Goal: Obtain resource: Download file/media

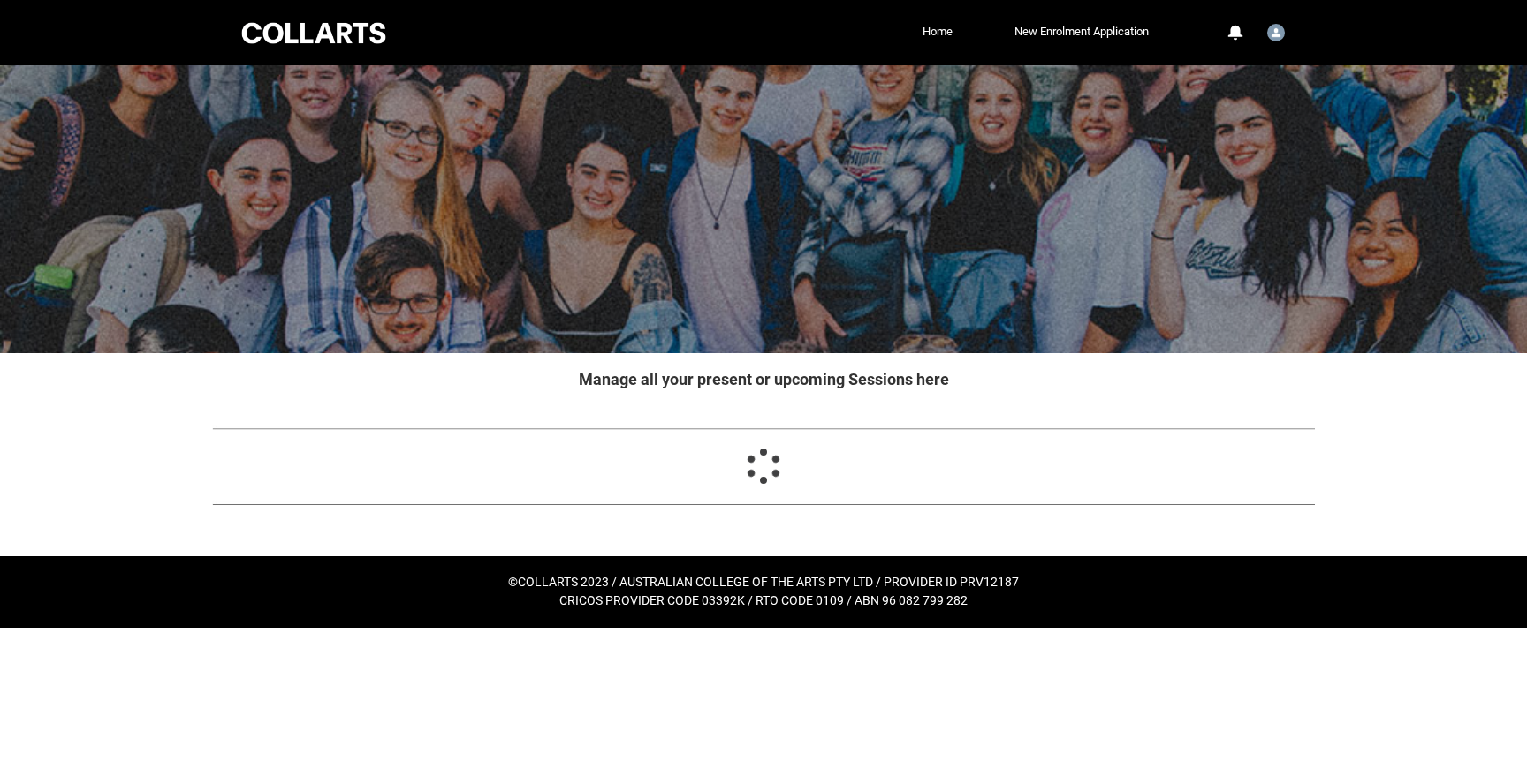
scroll to position [11, 0]
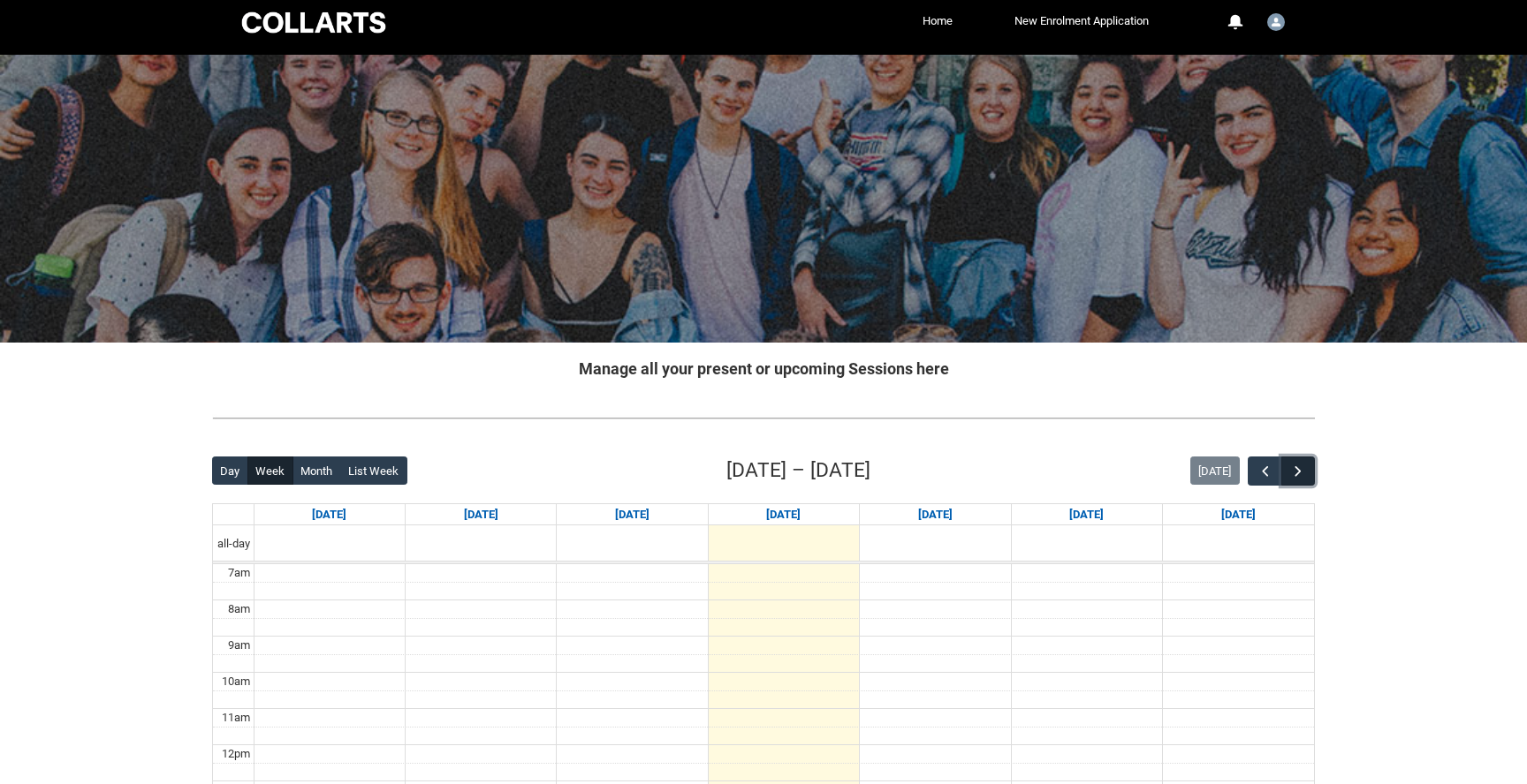
click at [1288, 473] on button "button" at bounding box center [1297, 471] width 33 height 29
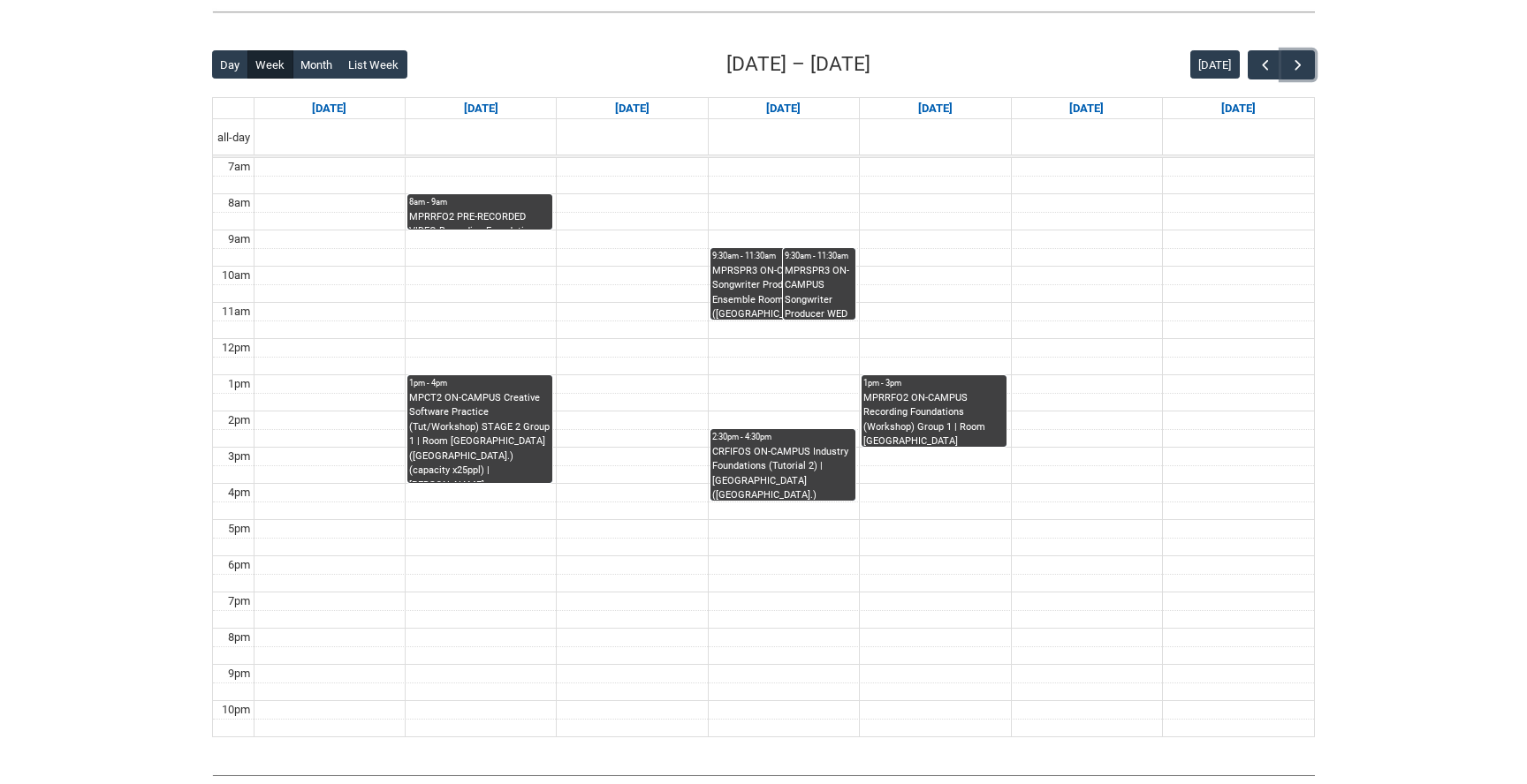
scroll to position [382, 0]
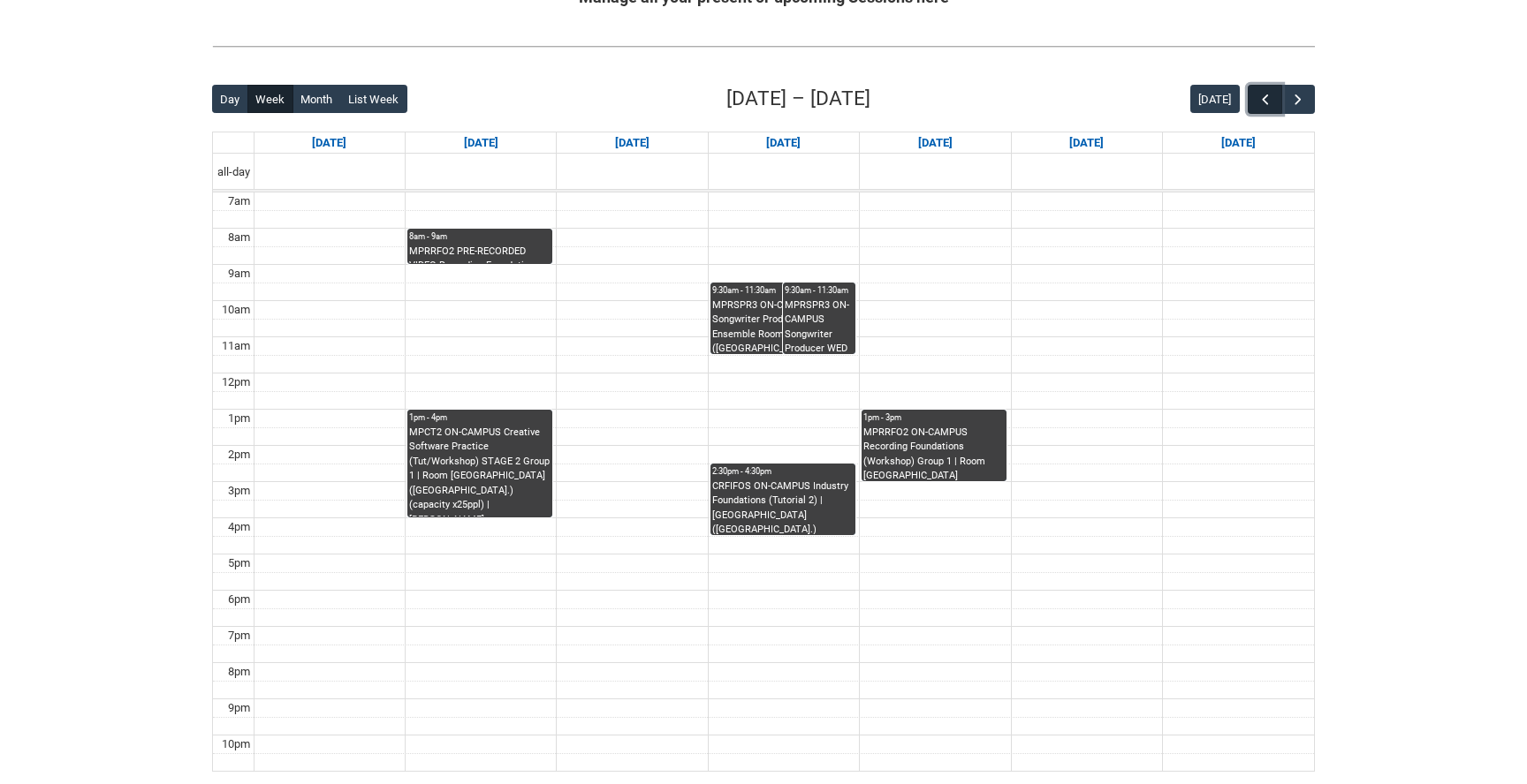
click at [1263, 88] on button "button" at bounding box center [1264, 100] width 33 height 29
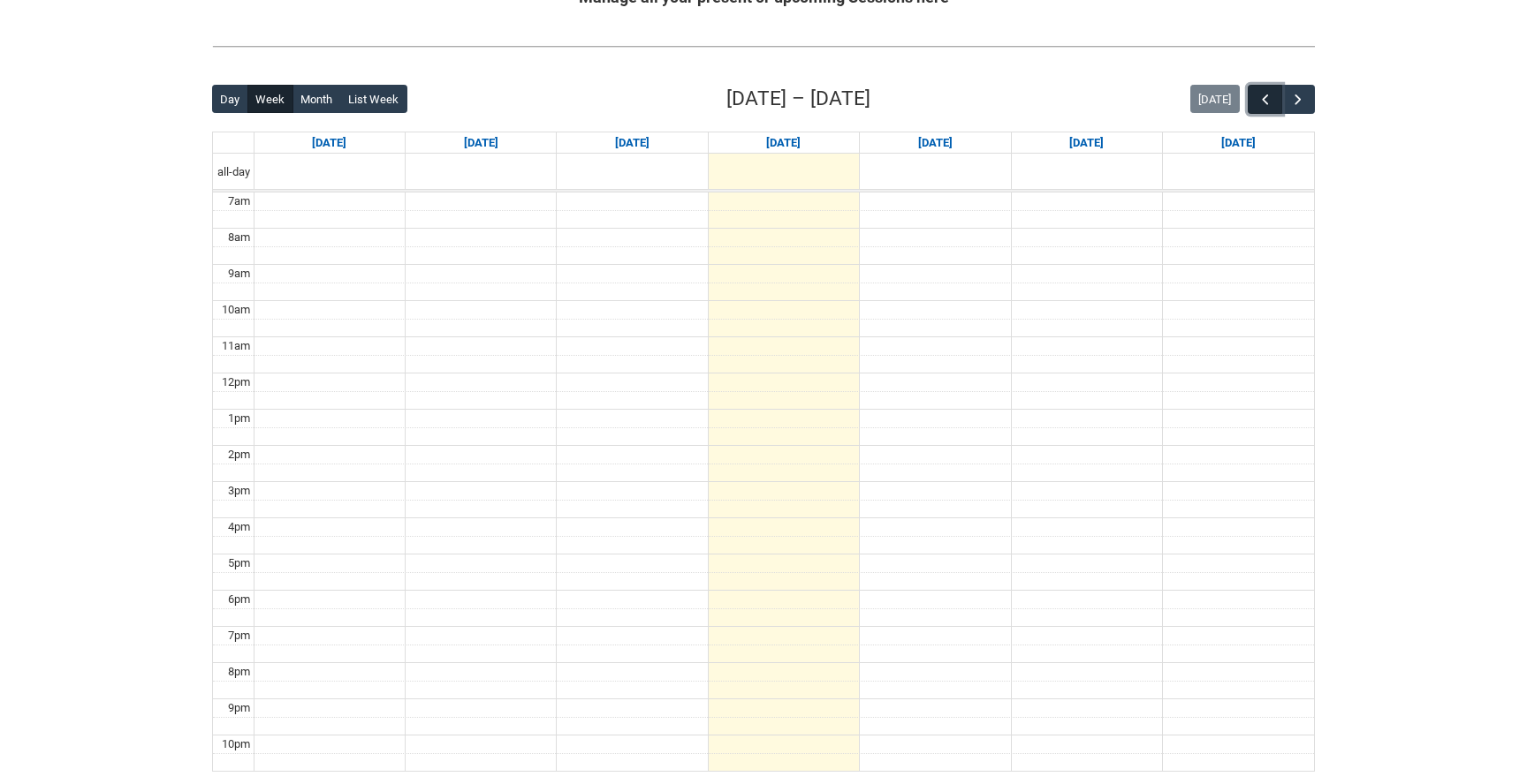
click at [1263, 88] on button "button" at bounding box center [1264, 100] width 33 height 29
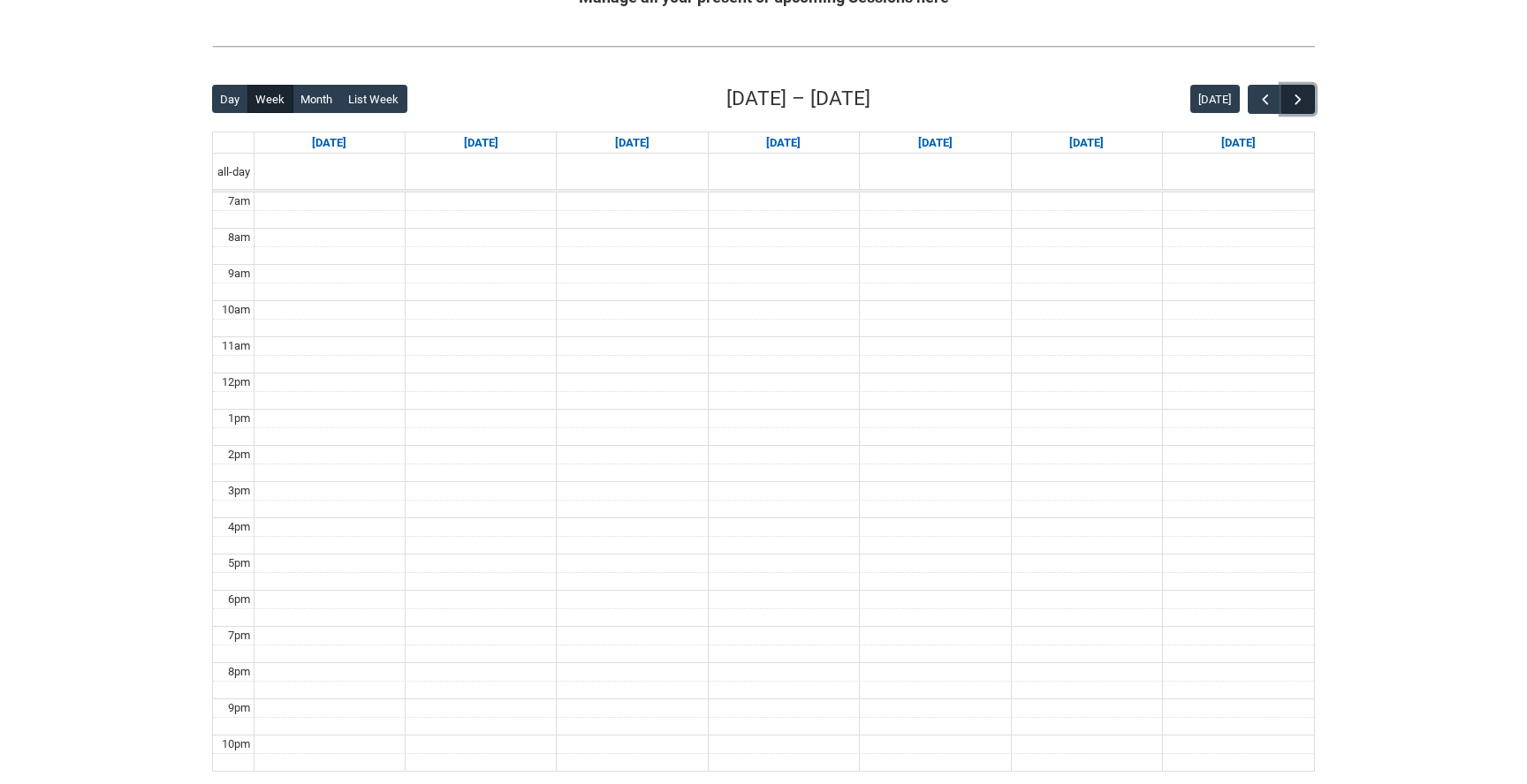
click at [1302, 98] on span "button" at bounding box center [1297, 100] width 18 height 18
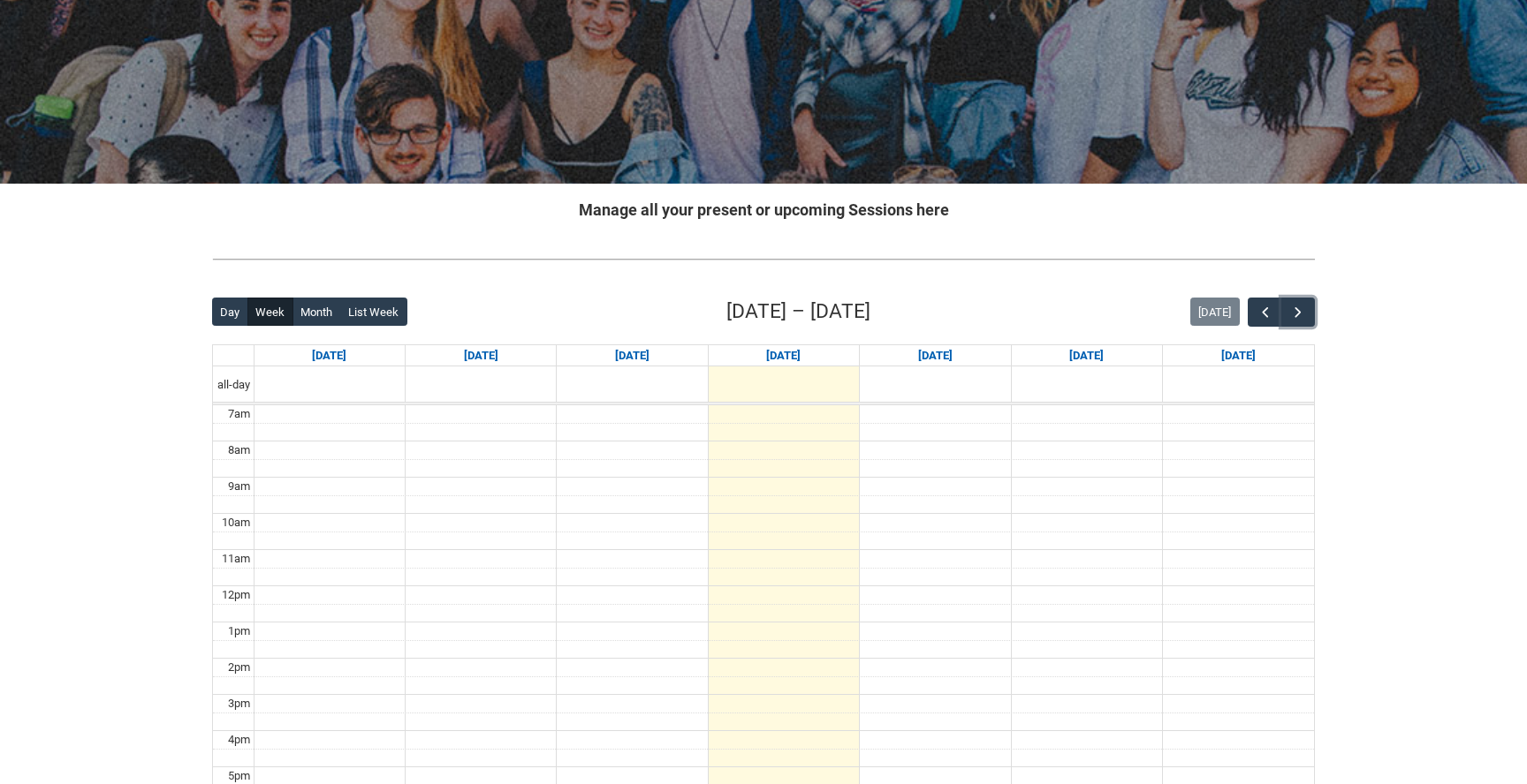
scroll to position [27, 0]
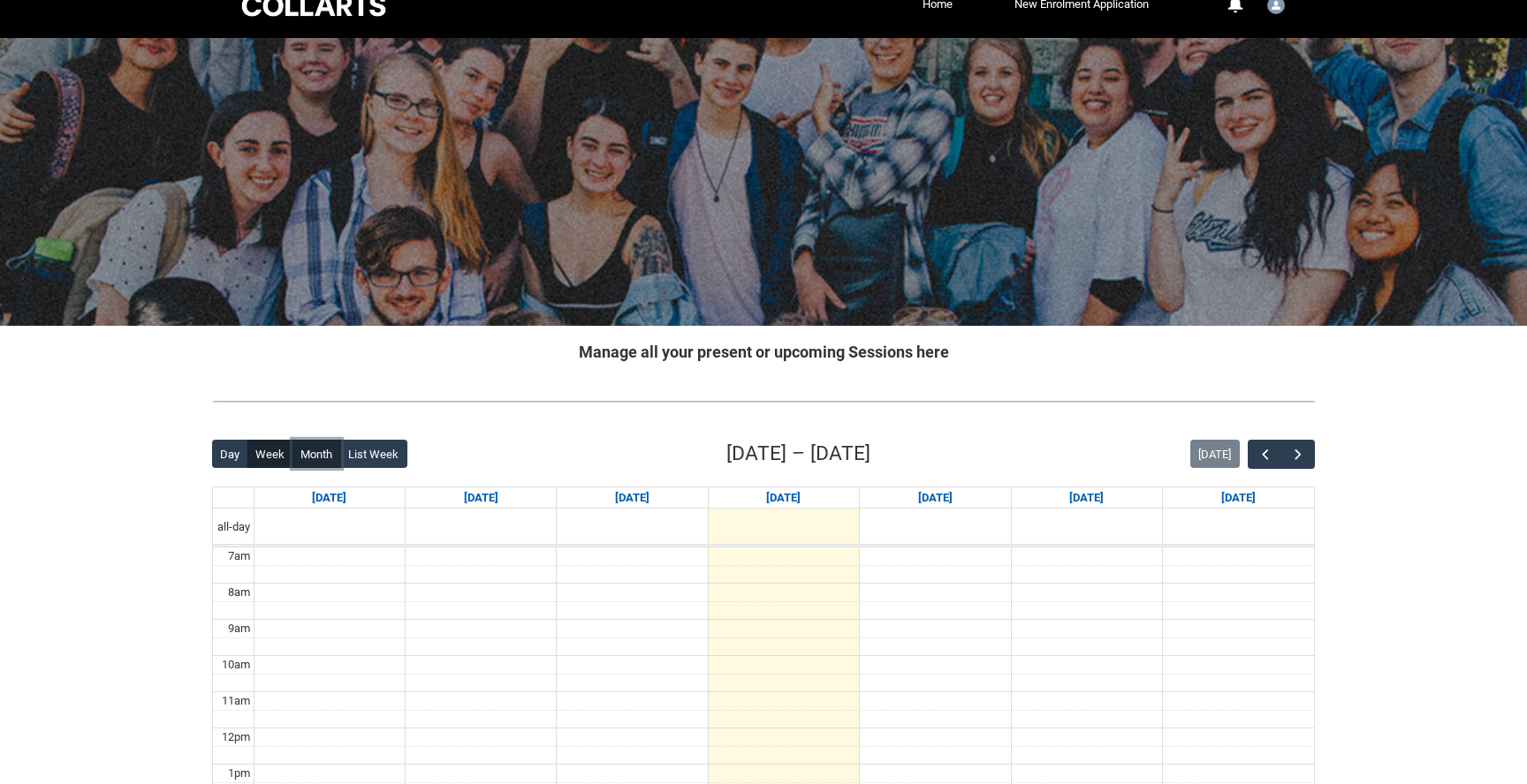
click at [307, 455] on button "Month" at bounding box center [317, 454] width 49 height 28
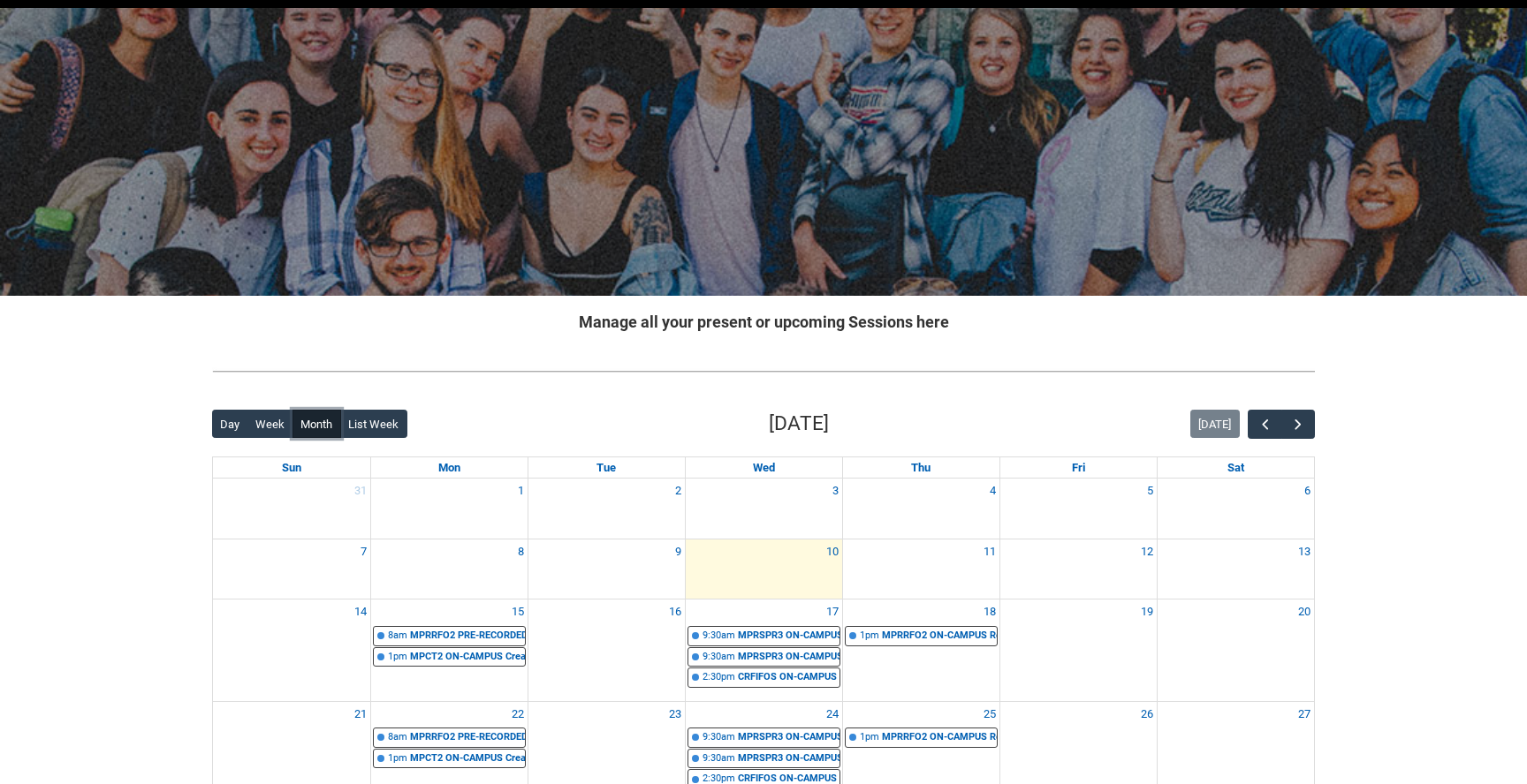
scroll to position [0, 0]
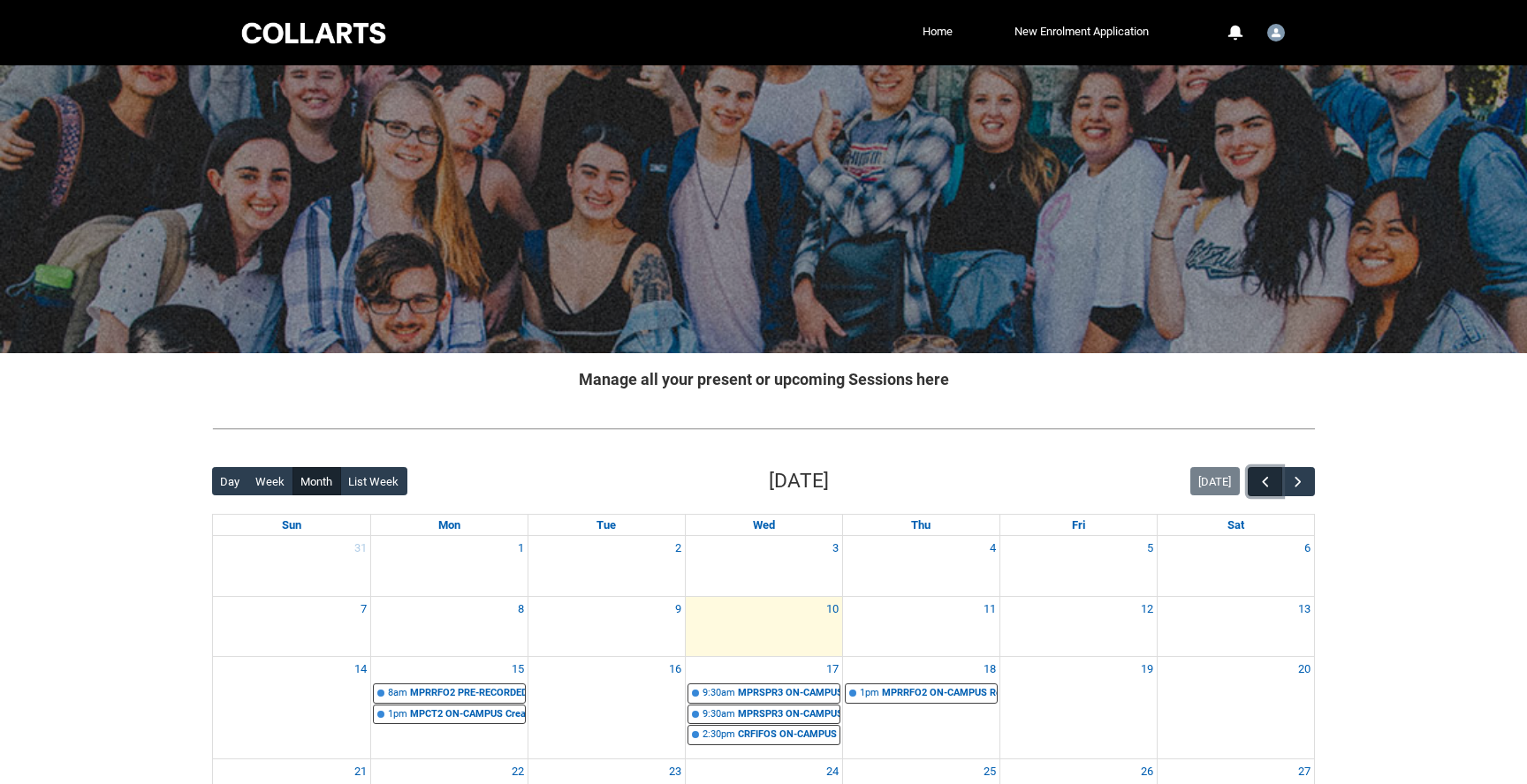
click at [1261, 479] on span "button" at bounding box center [1265, 482] width 18 height 18
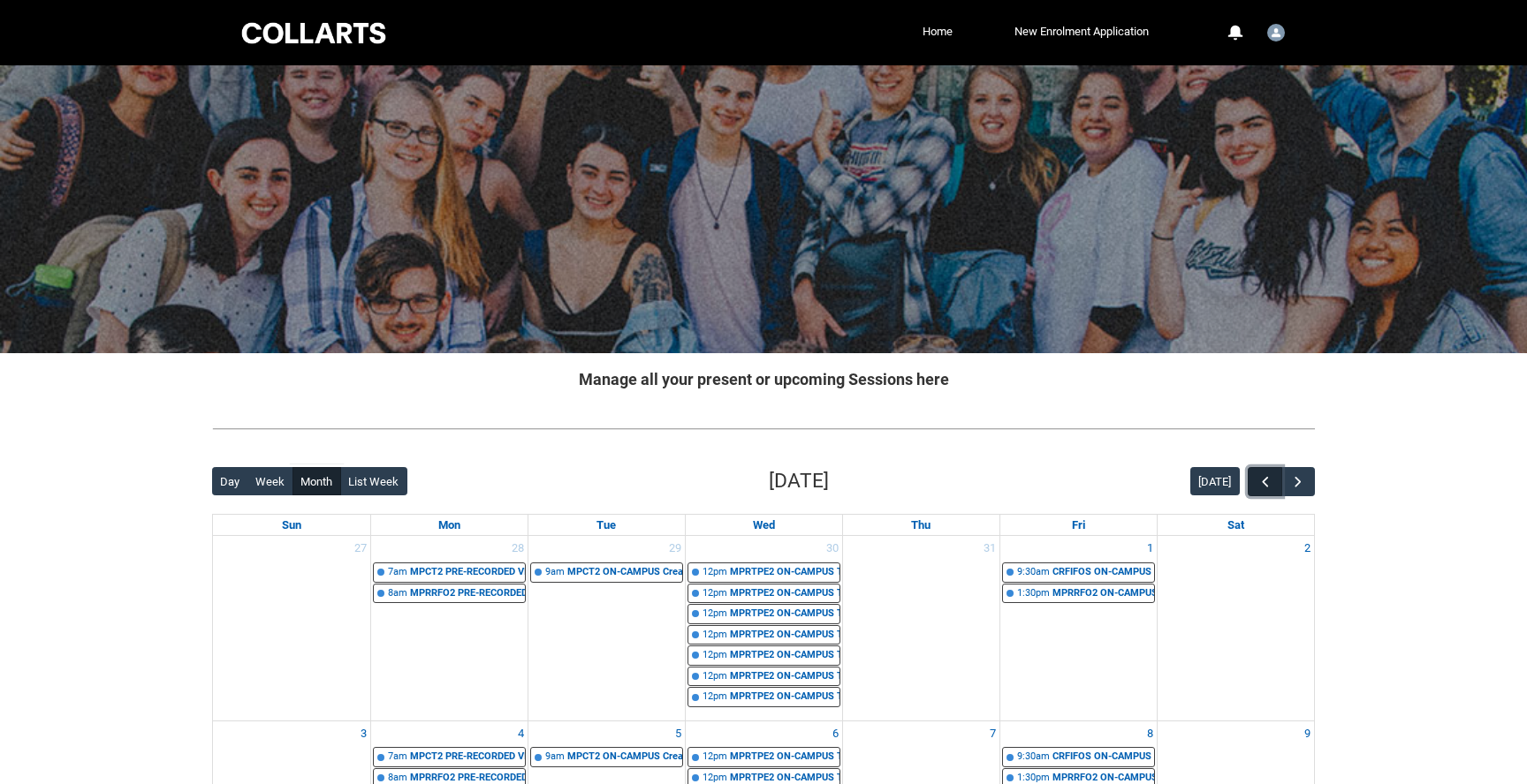
click at [1261, 479] on span "button" at bounding box center [1265, 482] width 18 height 18
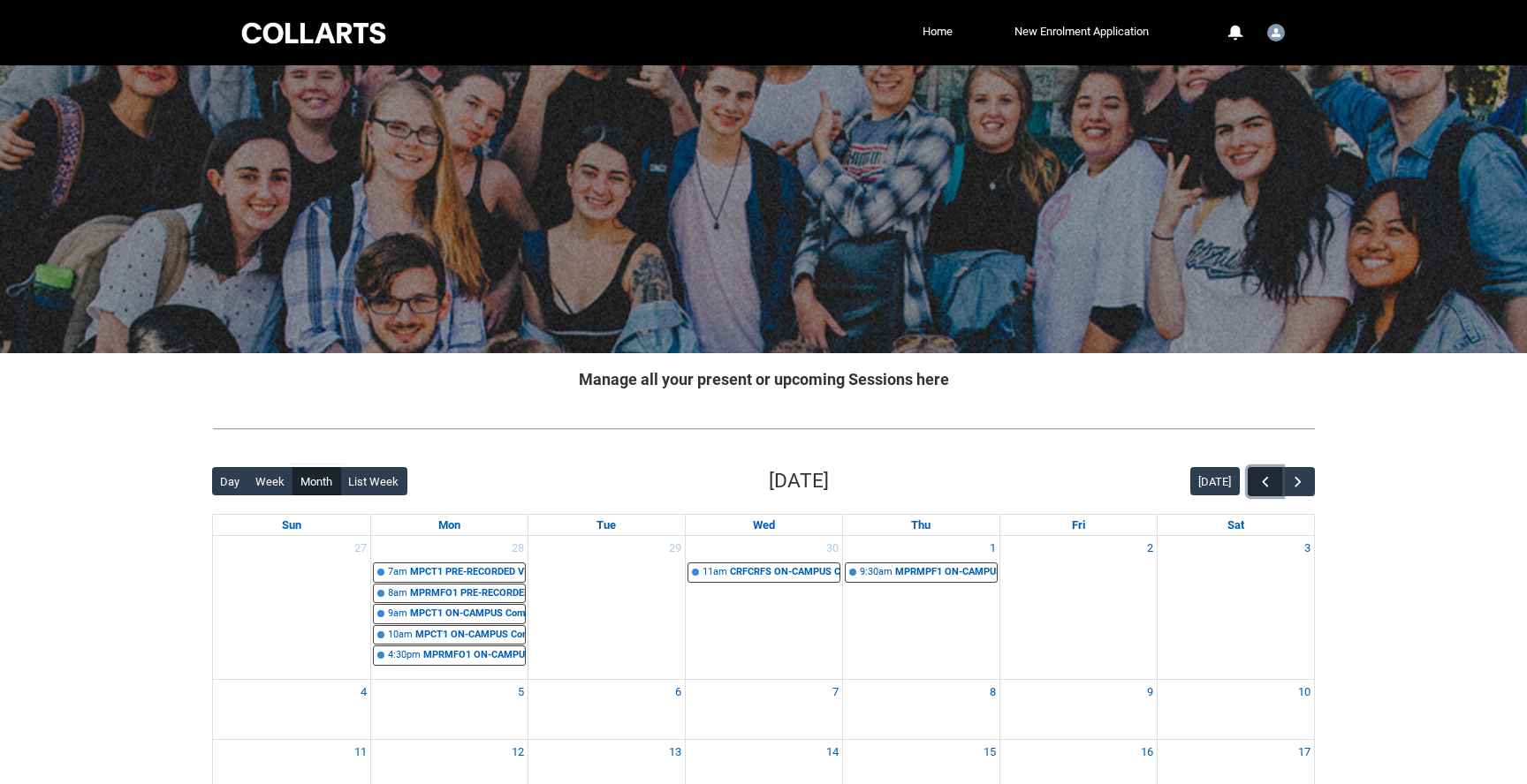
click at [1261, 479] on span "button" at bounding box center [1265, 482] width 18 height 18
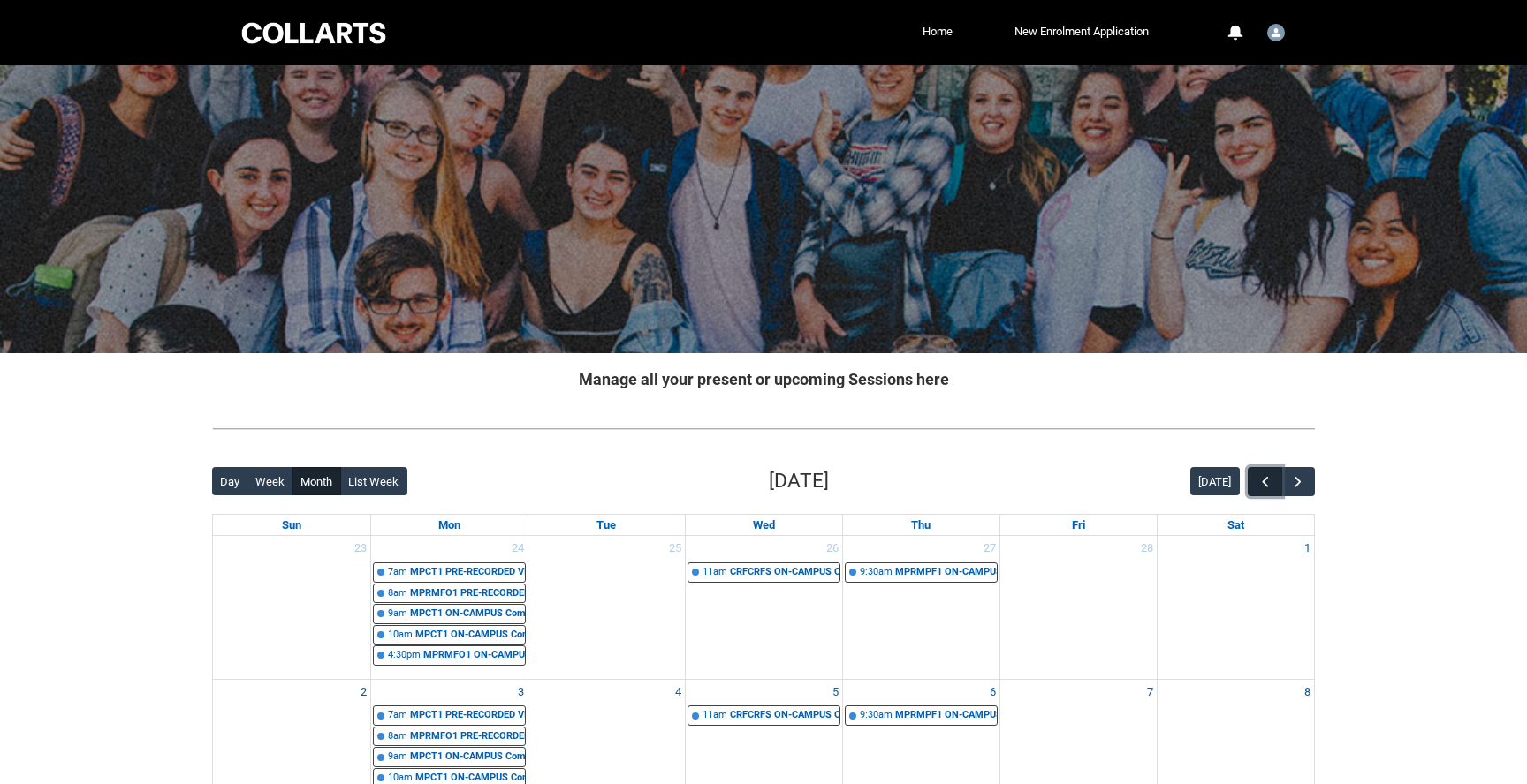
click at [1261, 479] on span "button" at bounding box center [1265, 482] width 18 height 18
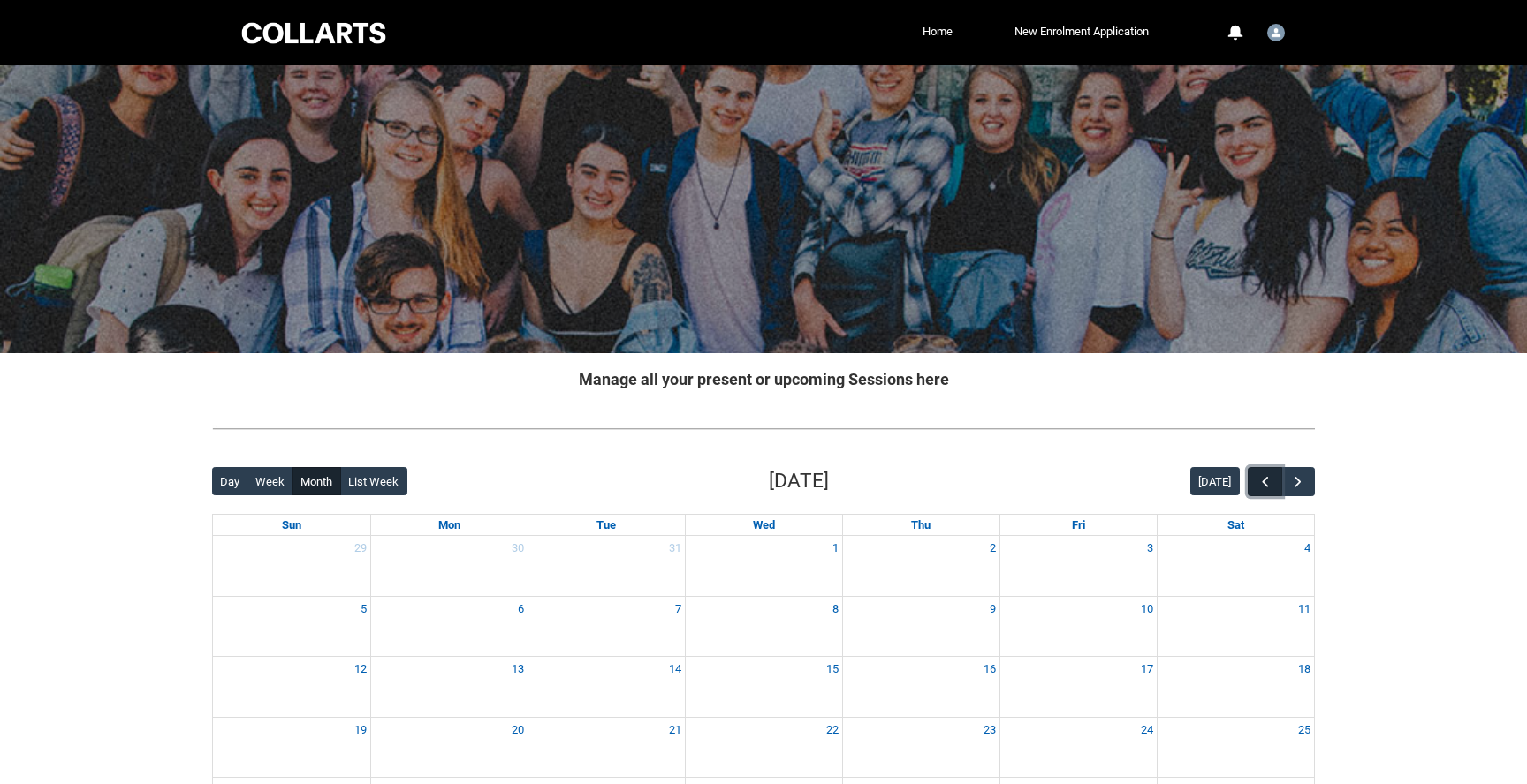
click at [1261, 479] on span "button" at bounding box center [1265, 482] width 18 height 18
click at [1307, 488] on button "button" at bounding box center [1297, 482] width 33 height 29
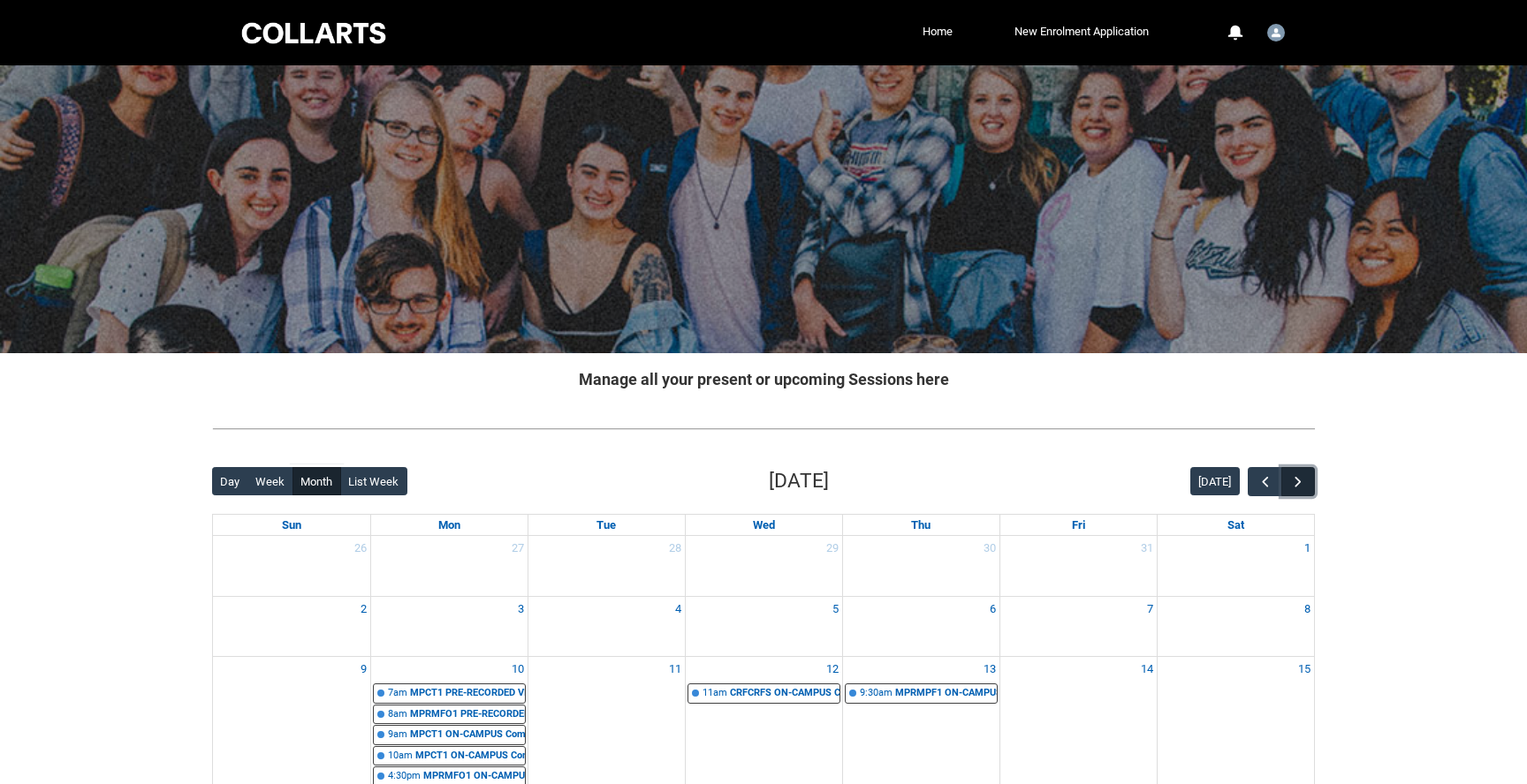
click at [1307, 488] on button "button" at bounding box center [1297, 482] width 33 height 29
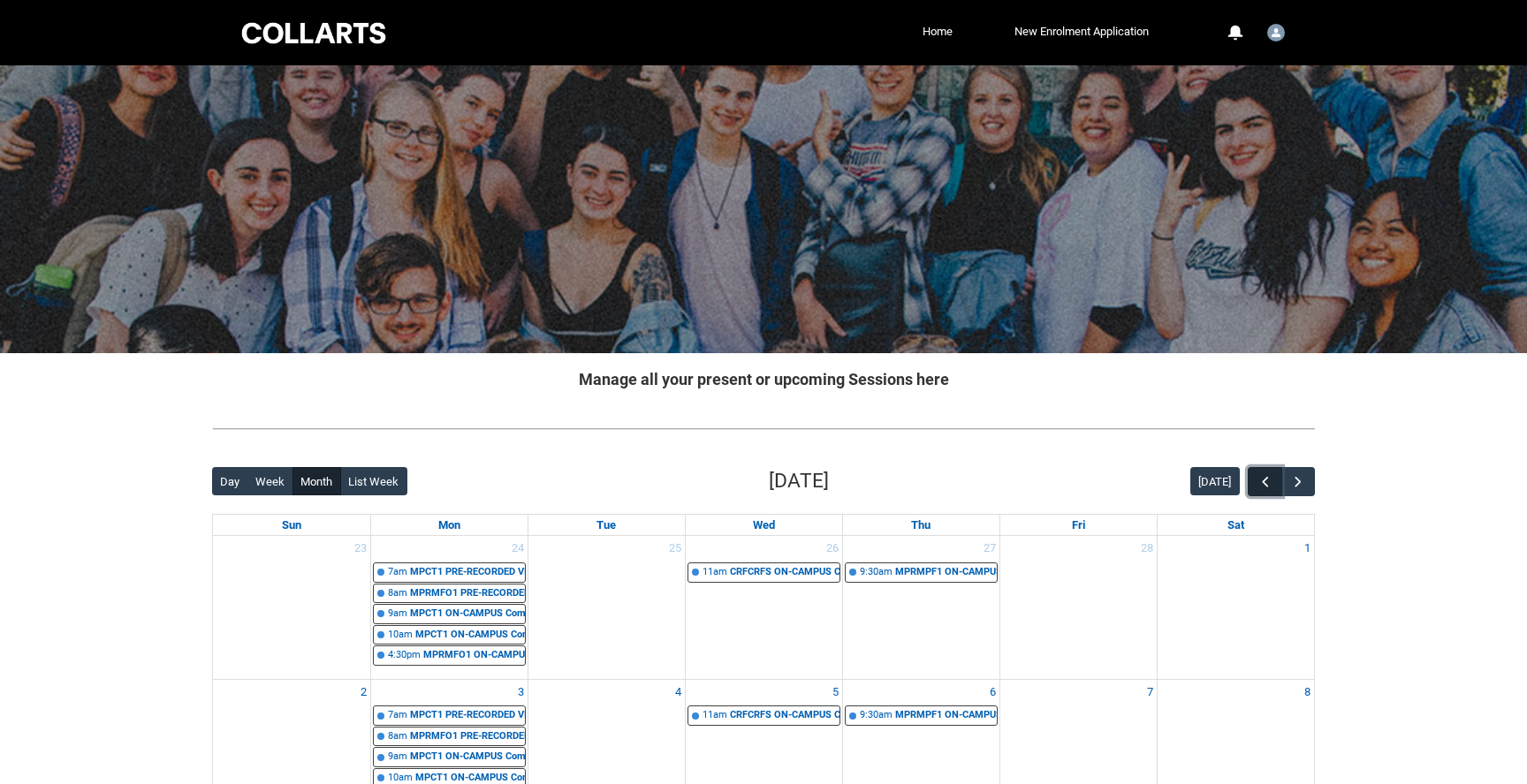
click at [1268, 484] on span "button" at bounding box center [1265, 482] width 18 height 18
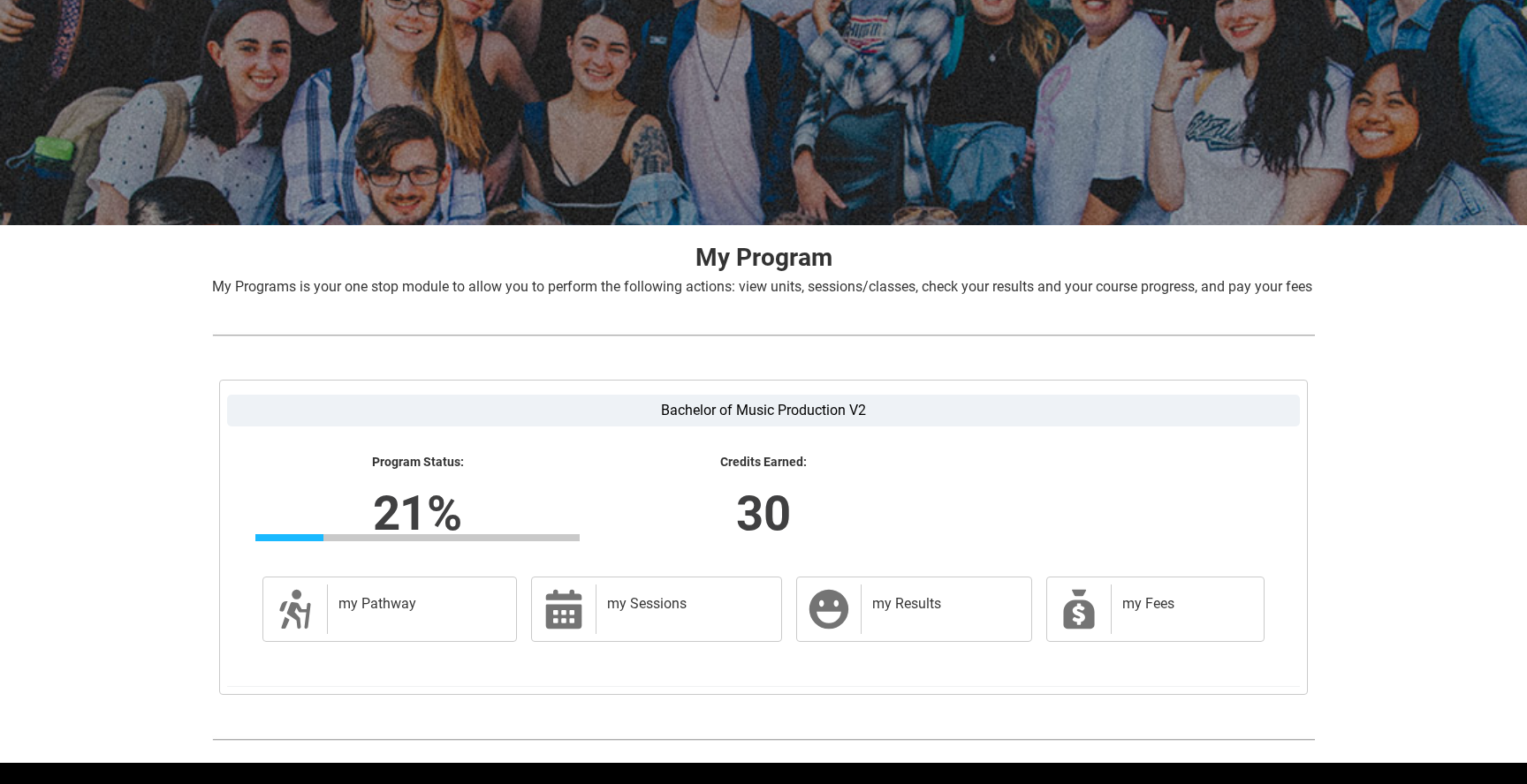
scroll to position [199, 0]
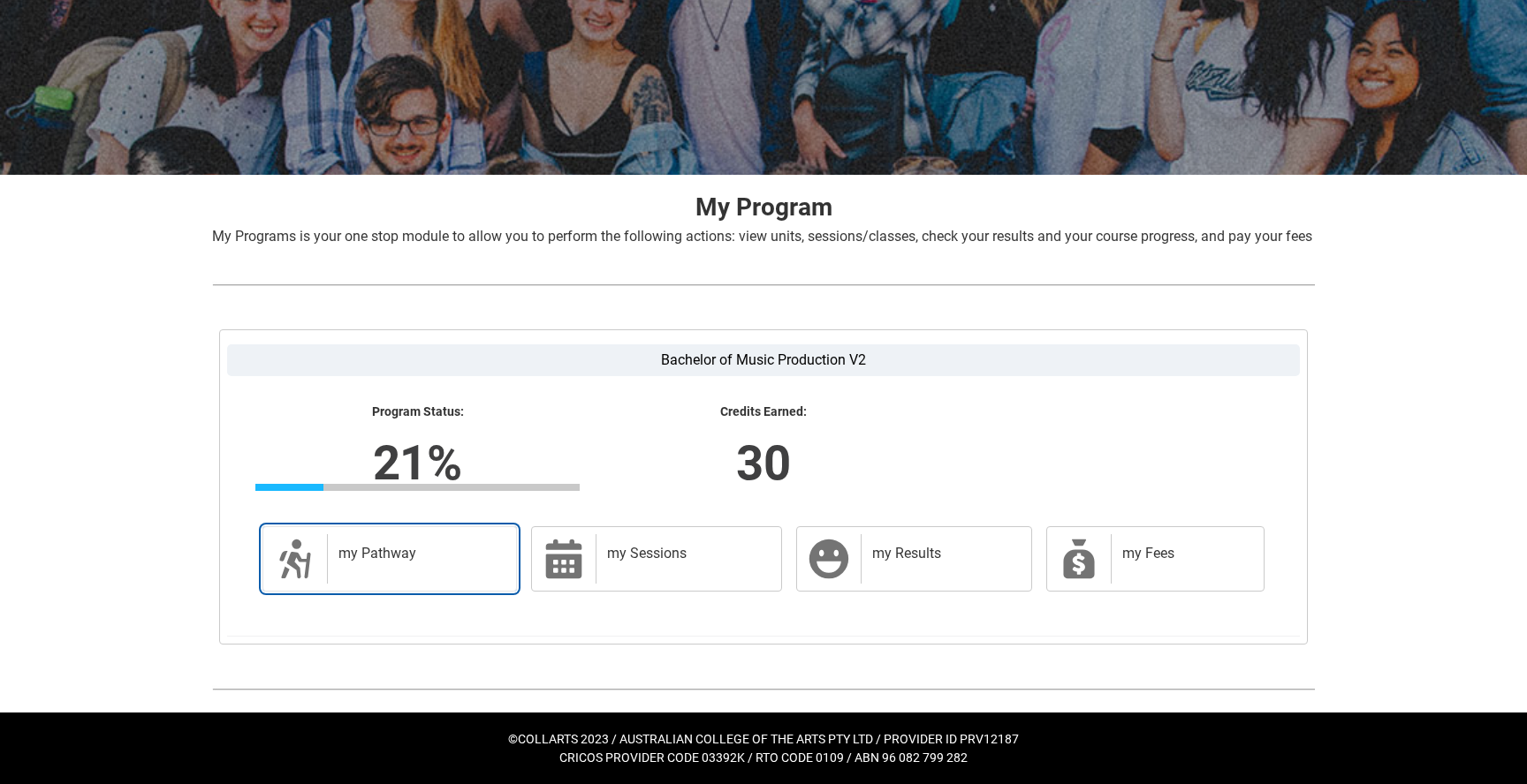
click at [404, 583] on div "my Pathway" at bounding box center [417, 559] width 182 height 50
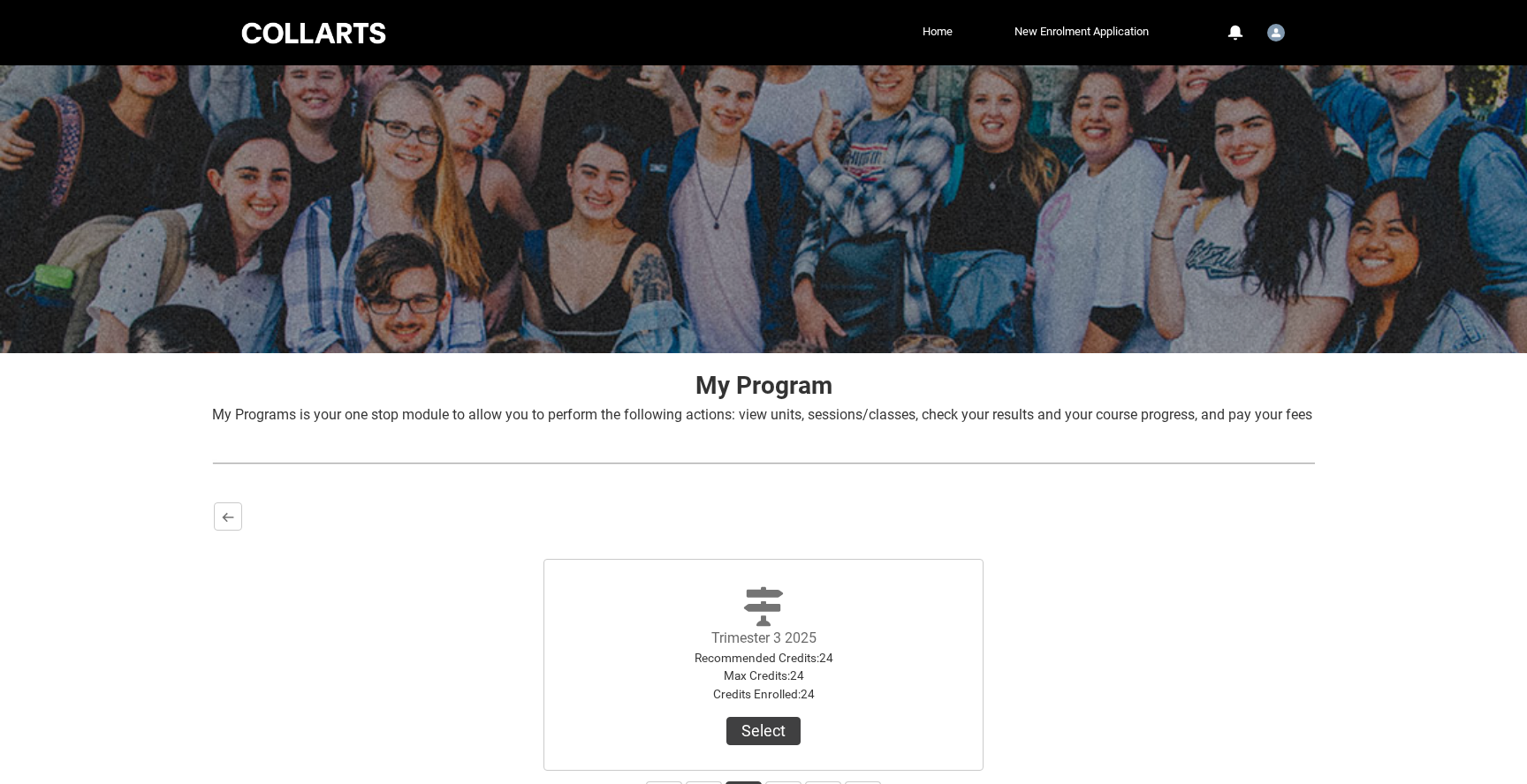
scroll to position [181, 0]
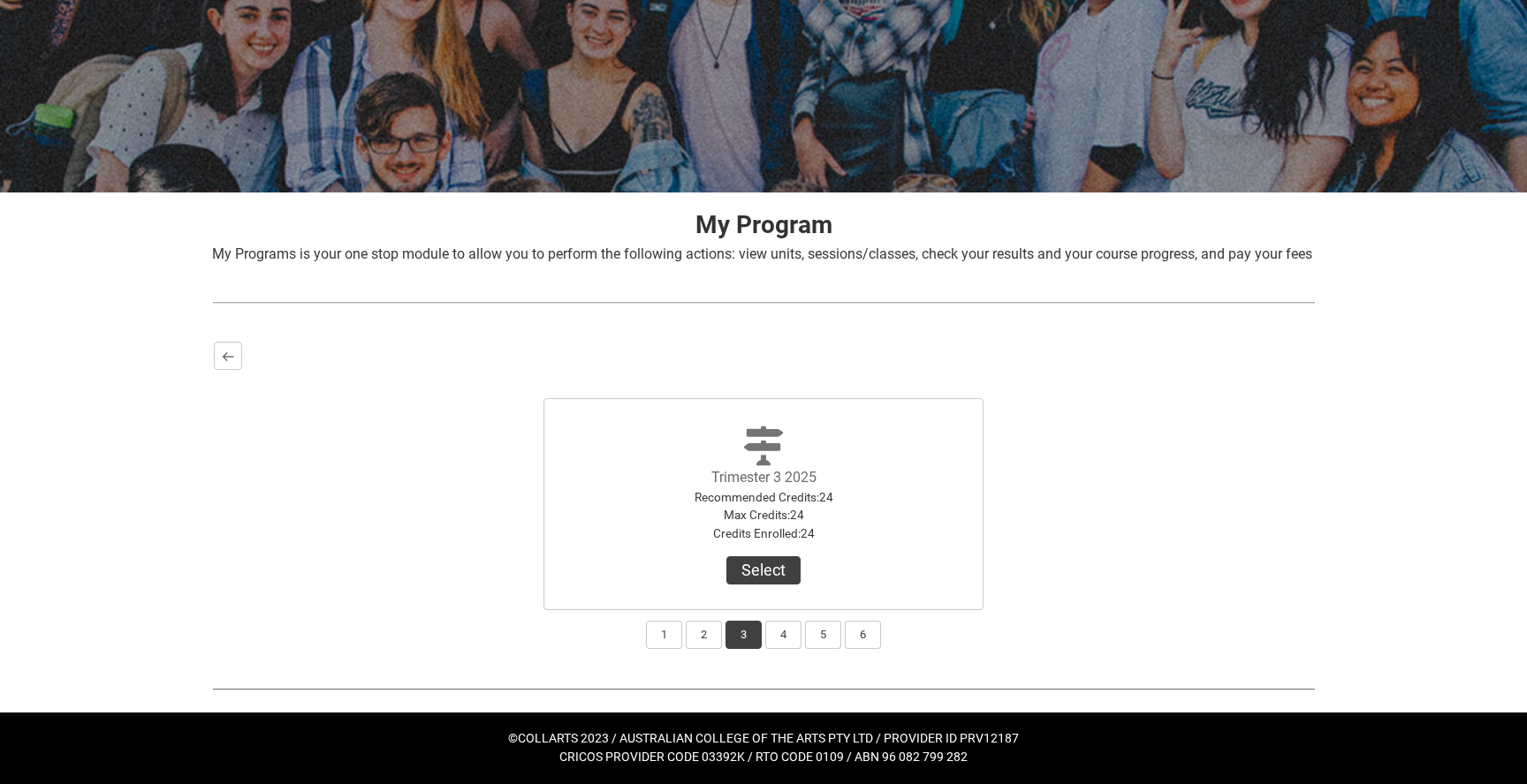
drag, startPoint x: 530, startPoint y: 251, endPoint x: 1007, endPoint y: 275, distance: 477.6
click at [1007, 275] on div "My Program My Programs is your one stop module to allow you to perform the foll…" at bounding box center [763, 236] width 1131 height 87
click at [701, 632] on button "2" at bounding box center [703, 634] width 36 height 28
click at [675, 637] on button "1" at bounding box center [664, 634] width 36 height 28
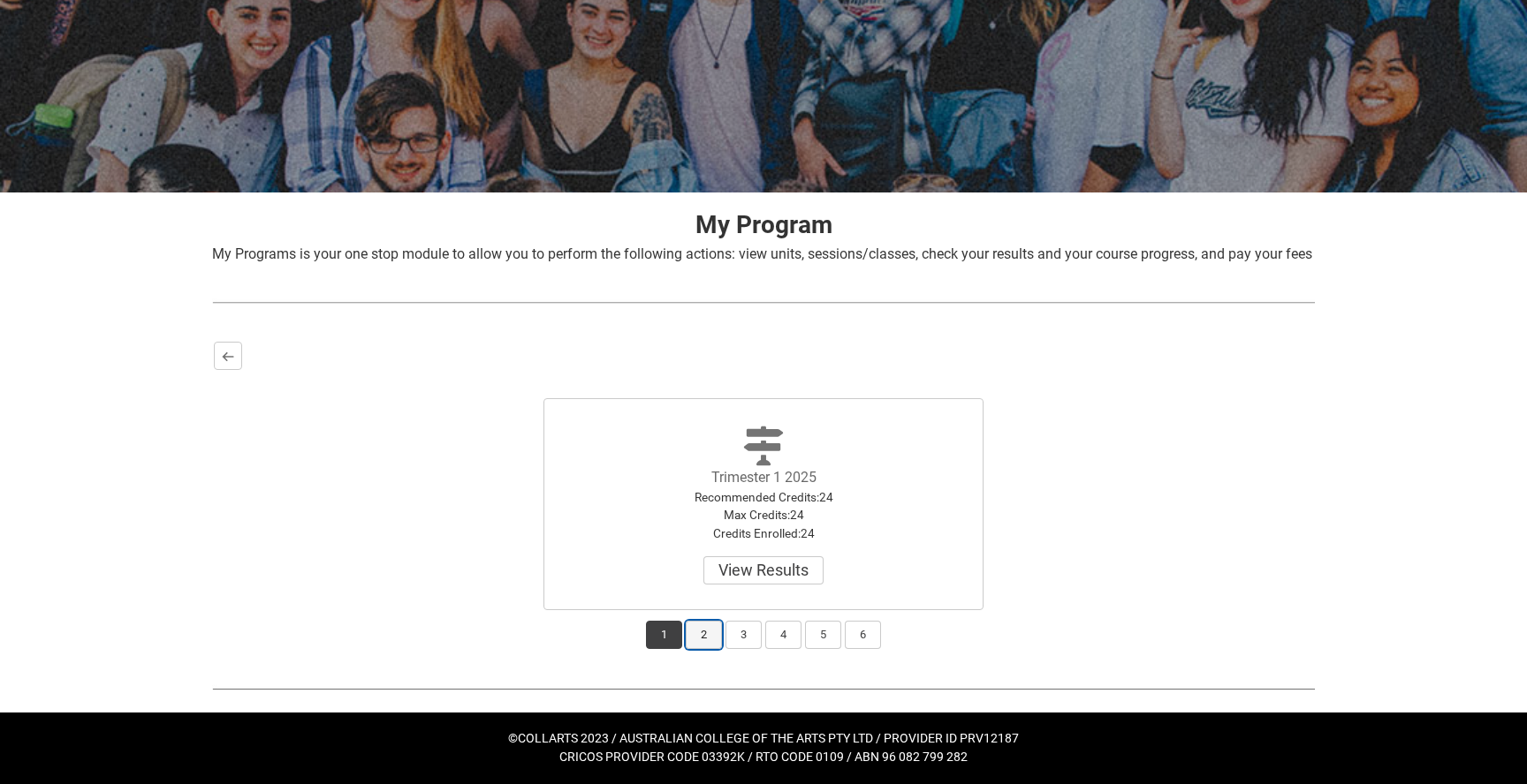
click at [702, 639] on button "2" at bounding box center [703, 634] width 36 height 28
click at [725, 639] on button "3" at bounding box center [743, 634] width 36 height 28
click at [762, 636] on div "1 2 3 4 5 6" at bounding box center [764, 630] width 1099 height 39
click at [778, 635] on button "4" at bounding box center [783, 634] width 36 height 28
click at [825, 634] on button "5" at bounding box center [822, 634] width 36 height 28
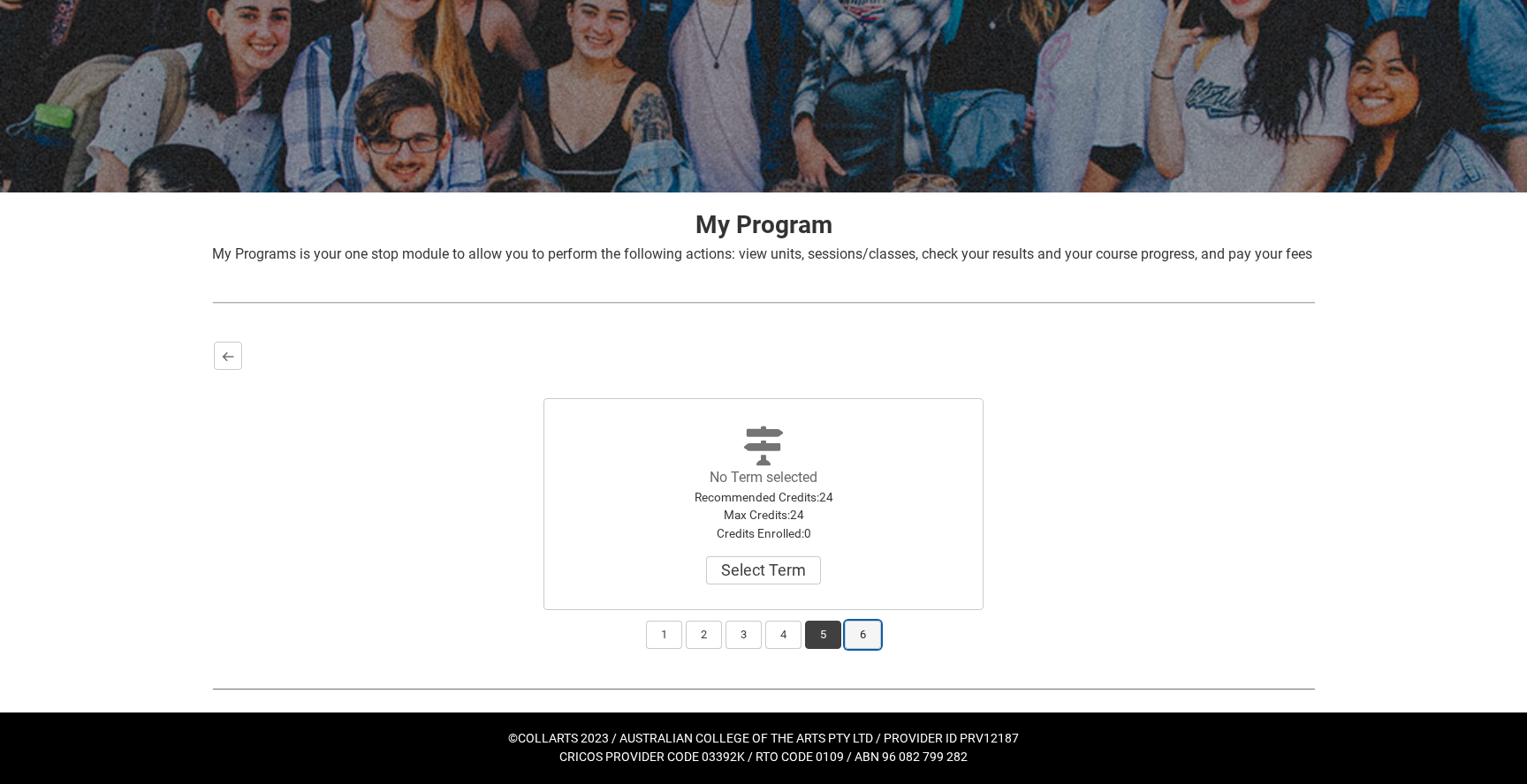
click at [859, 634] on button "6" at bounding box center [862, 634] width 36 height 28
click at [663, 639] on button "1" at bounding box center [664, 634] width 36 height 28
click at [803, 564] on button "View Results" at bounding box center [763, 570] width 120 height 28
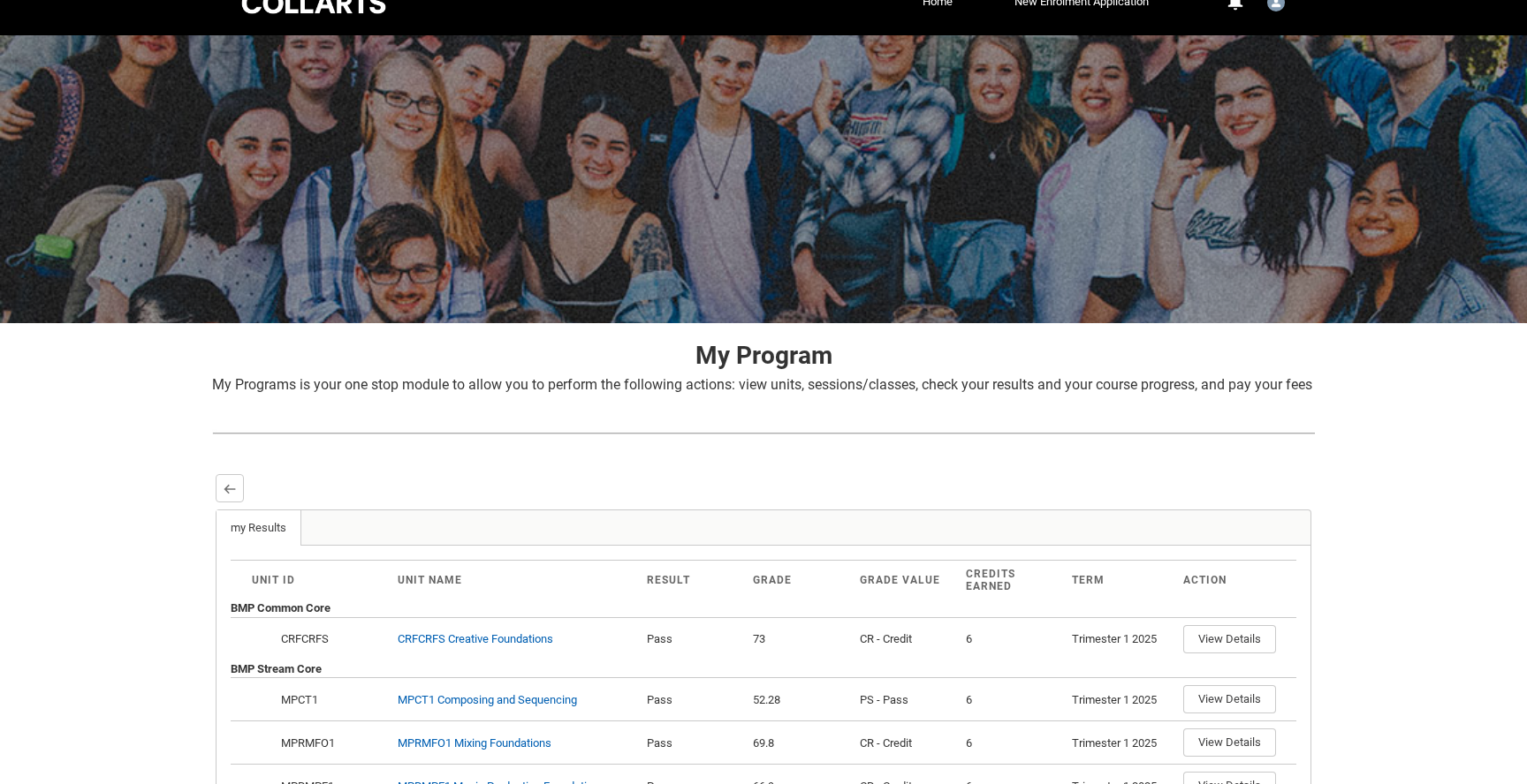
scroll to position [23, 0]
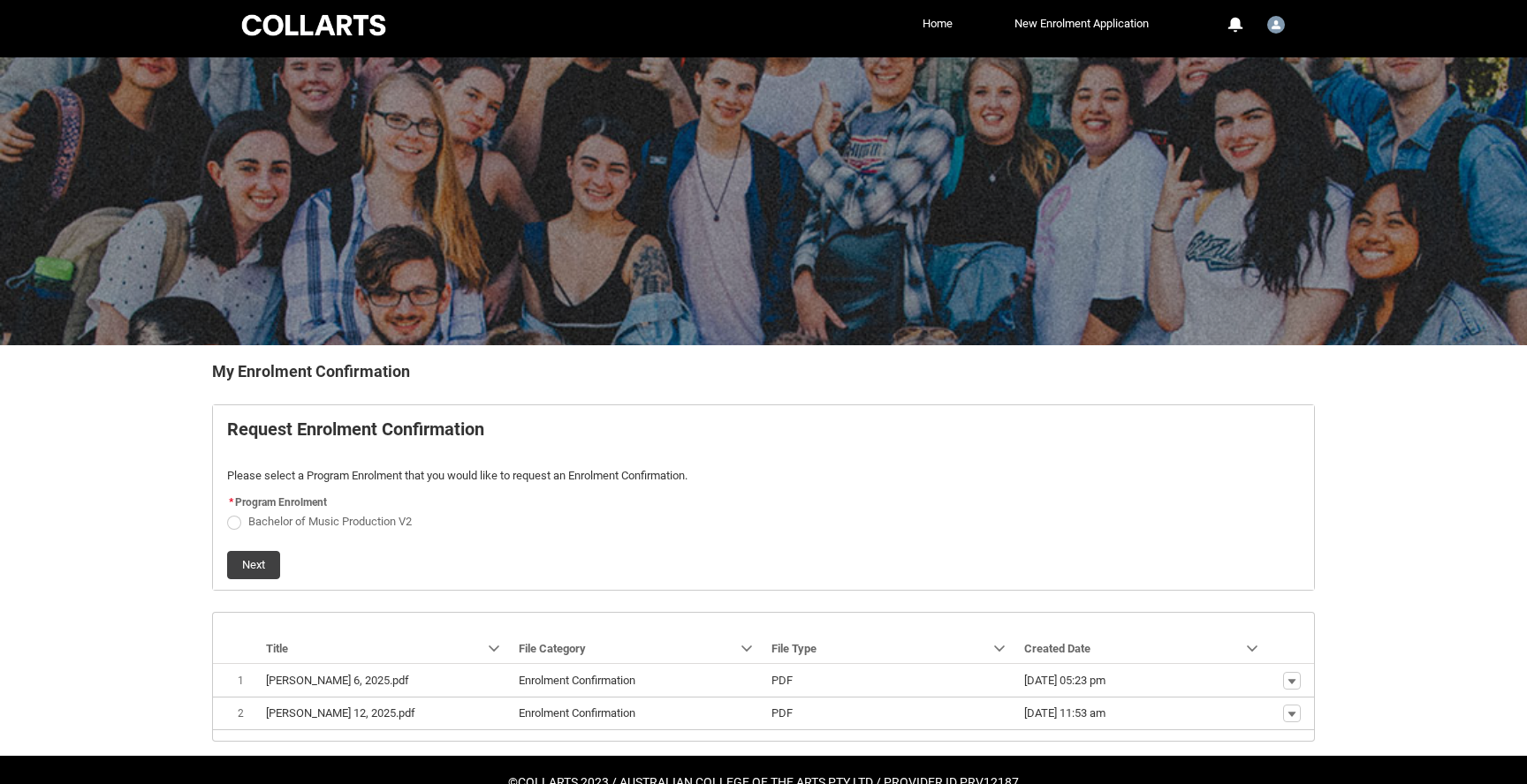
scroll to position [51, 0]
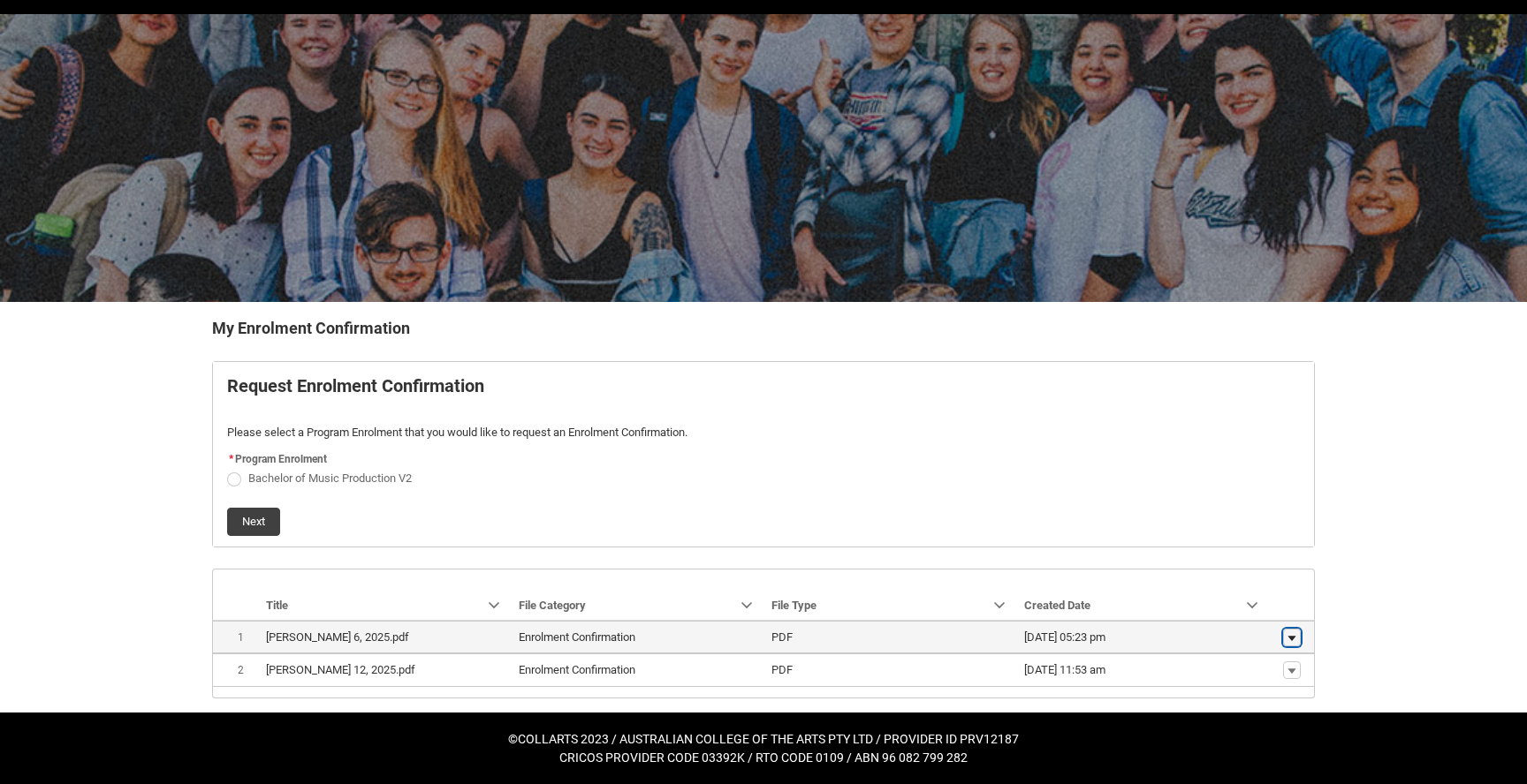
click at [1298, 637] on button "Show actions" at bounding box center [1291, 637] width 18 height 18
click at [1245, 666] on span "Download" at bounding box center [1251, 666] width 49 height 16
click at [1287, 635] on lightning-primitive-icon "button" at bounding box center [1291, 637] width 11 height 13
click at [1252, 667] on span "Download" at bounding box center [1251, 666] width 49 height 16
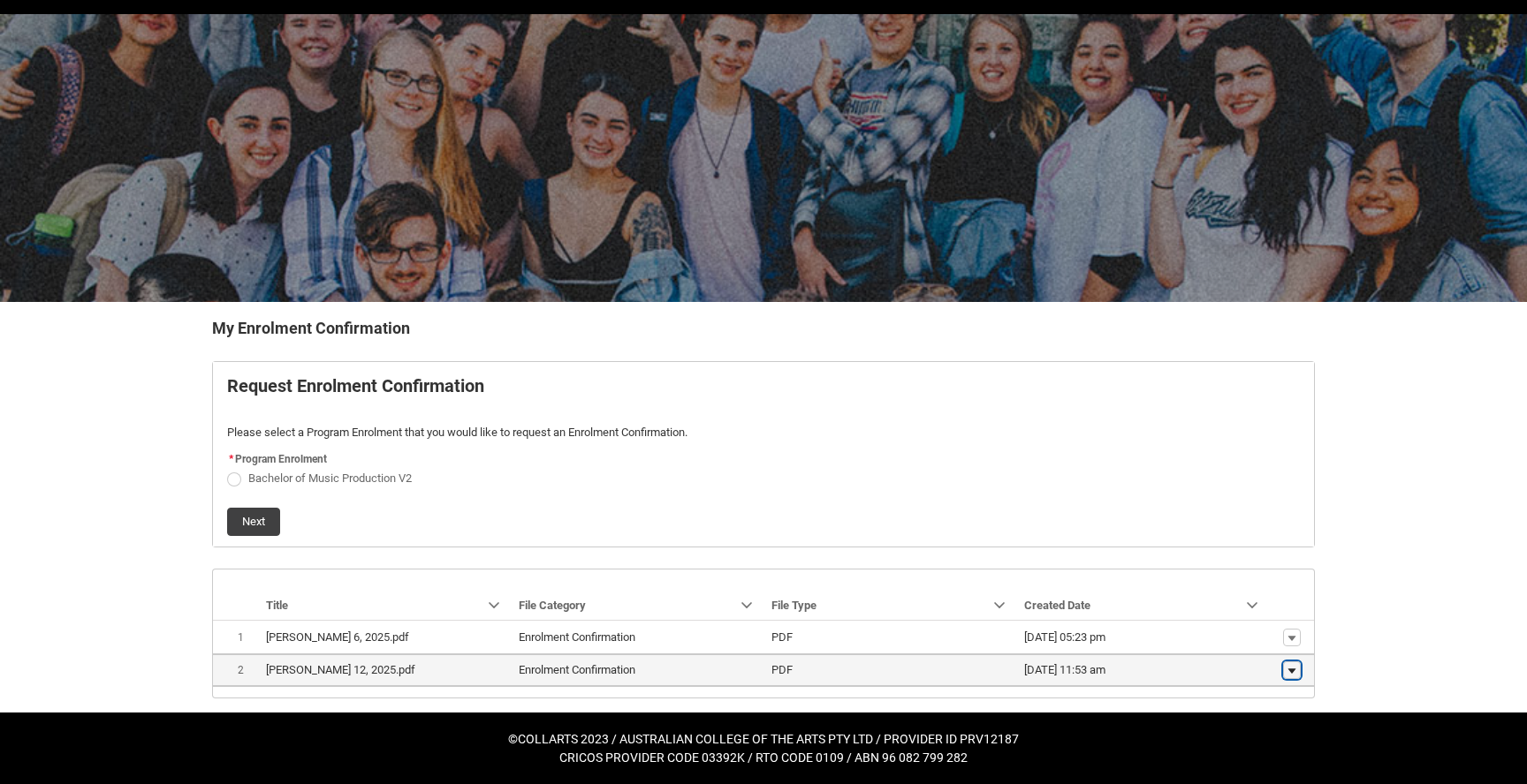
click at [1288, 667] on lightning-primitive-icon "button" at bounding box center [1291, 671] width 11 height 13
click at [1265, 644] on span "Download" at bounding box center [1251, 643] width 49 height 16
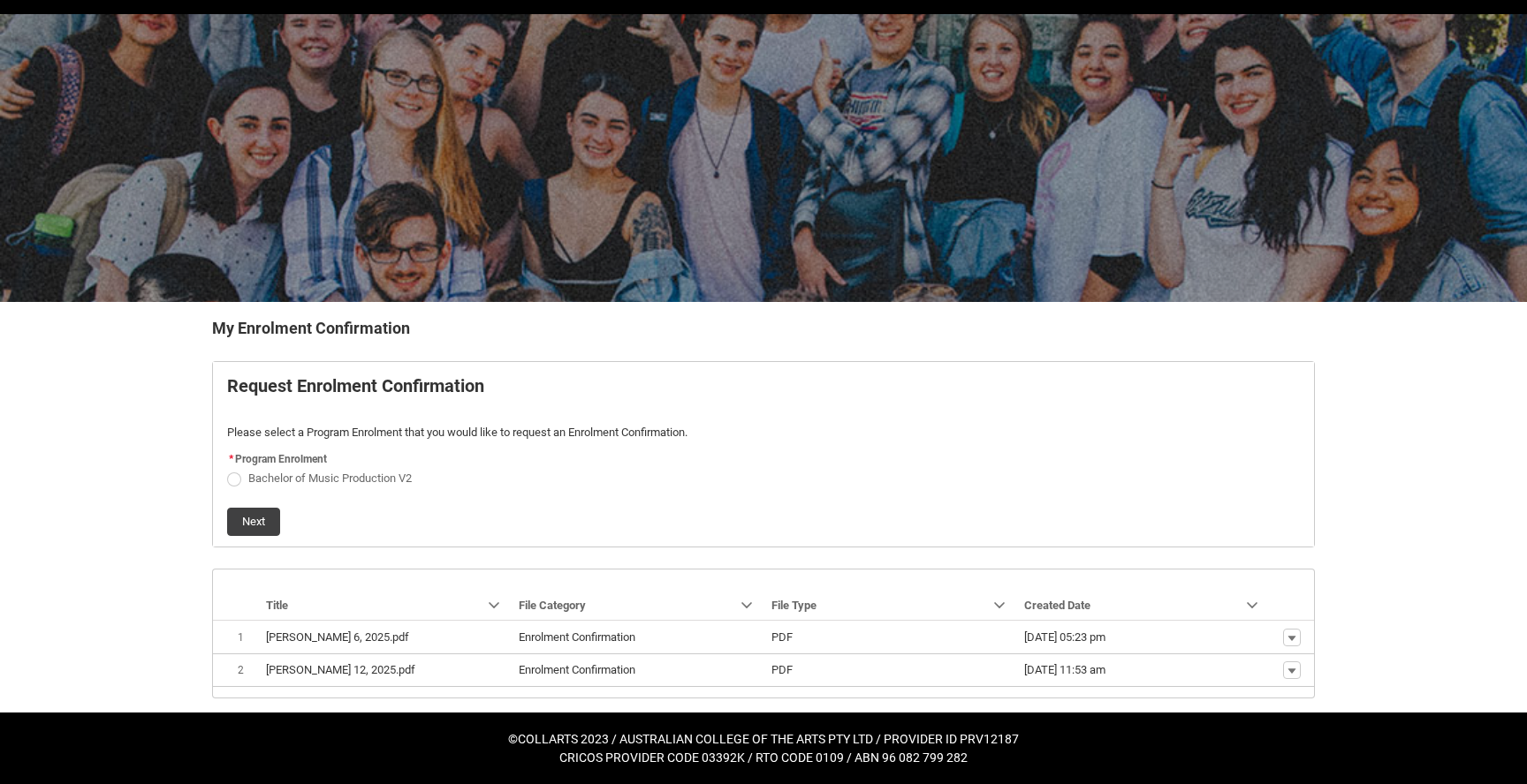
click at [328, 473] on span "Bachelor of Music Production V2" at bounding box center [329, 479] width 163 height 14
click at [227, 469] on input "Bachelor of Music Production V2" at bounding box center [226, 468] width 1 height 1
radio input "true"
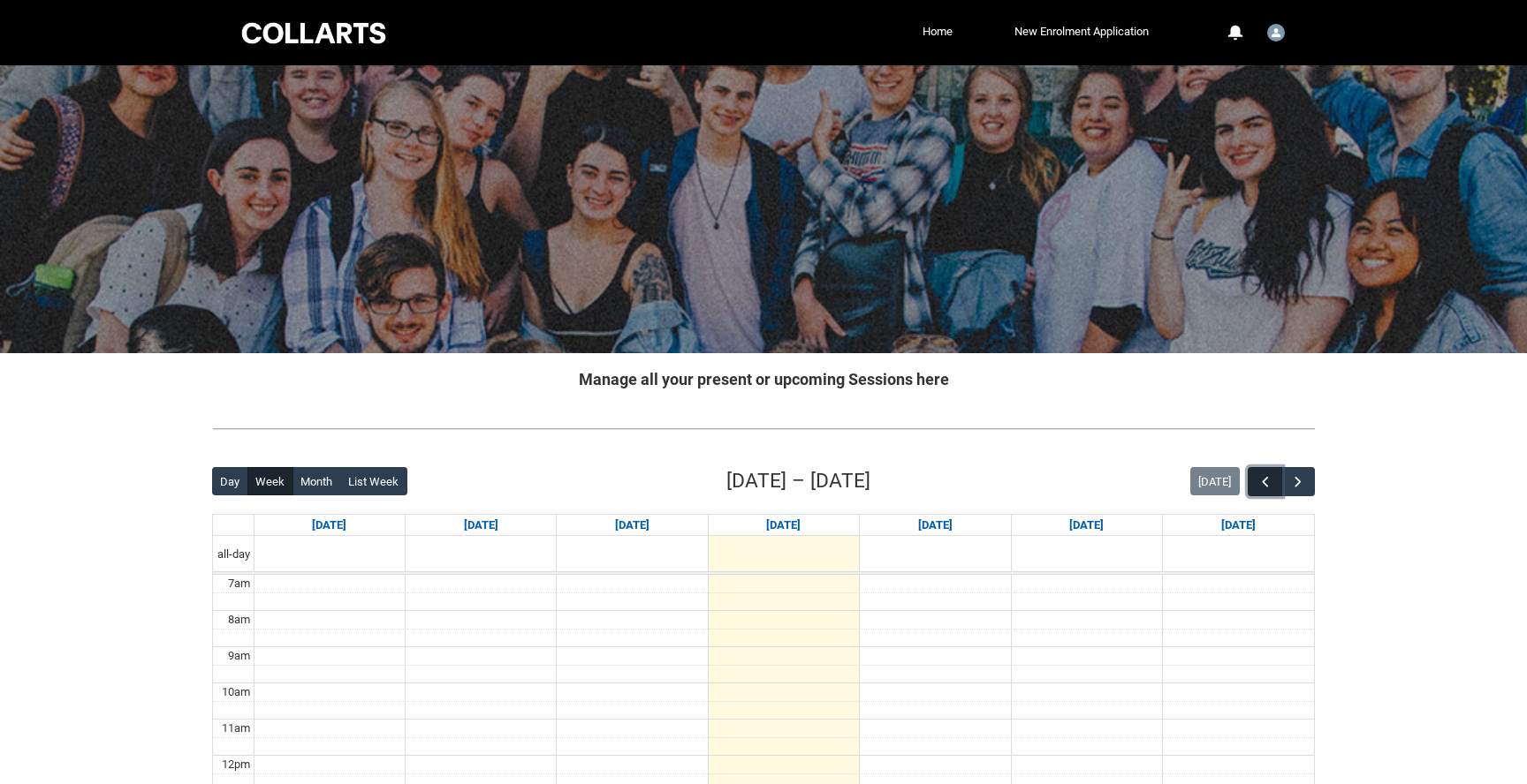
click at [1258, 482] on span "button" at bounding box center [1265, 482] width 18 height 18
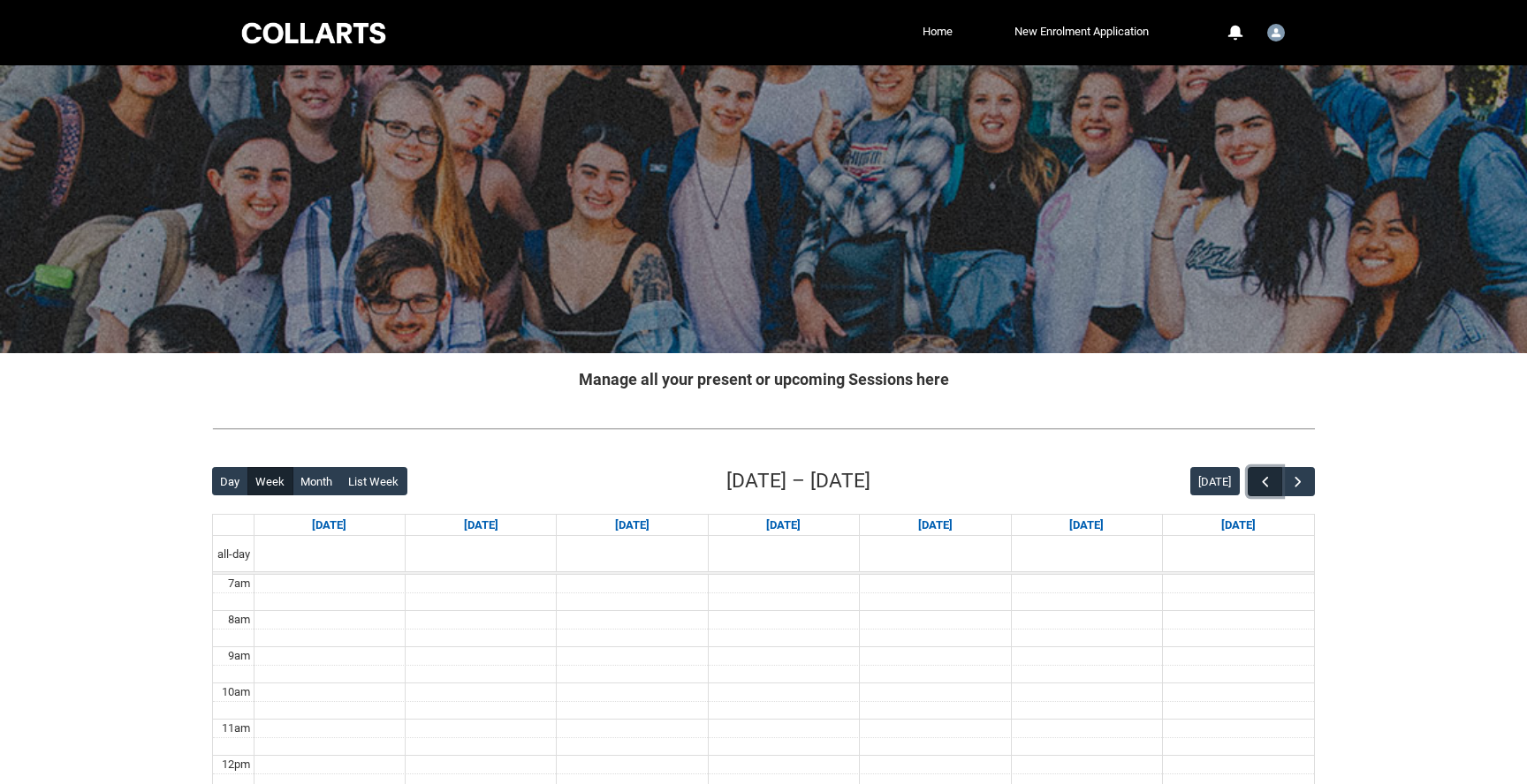
click at [1258, 482] on span "button" at bounding box center [1265, 482] width 18 height 18
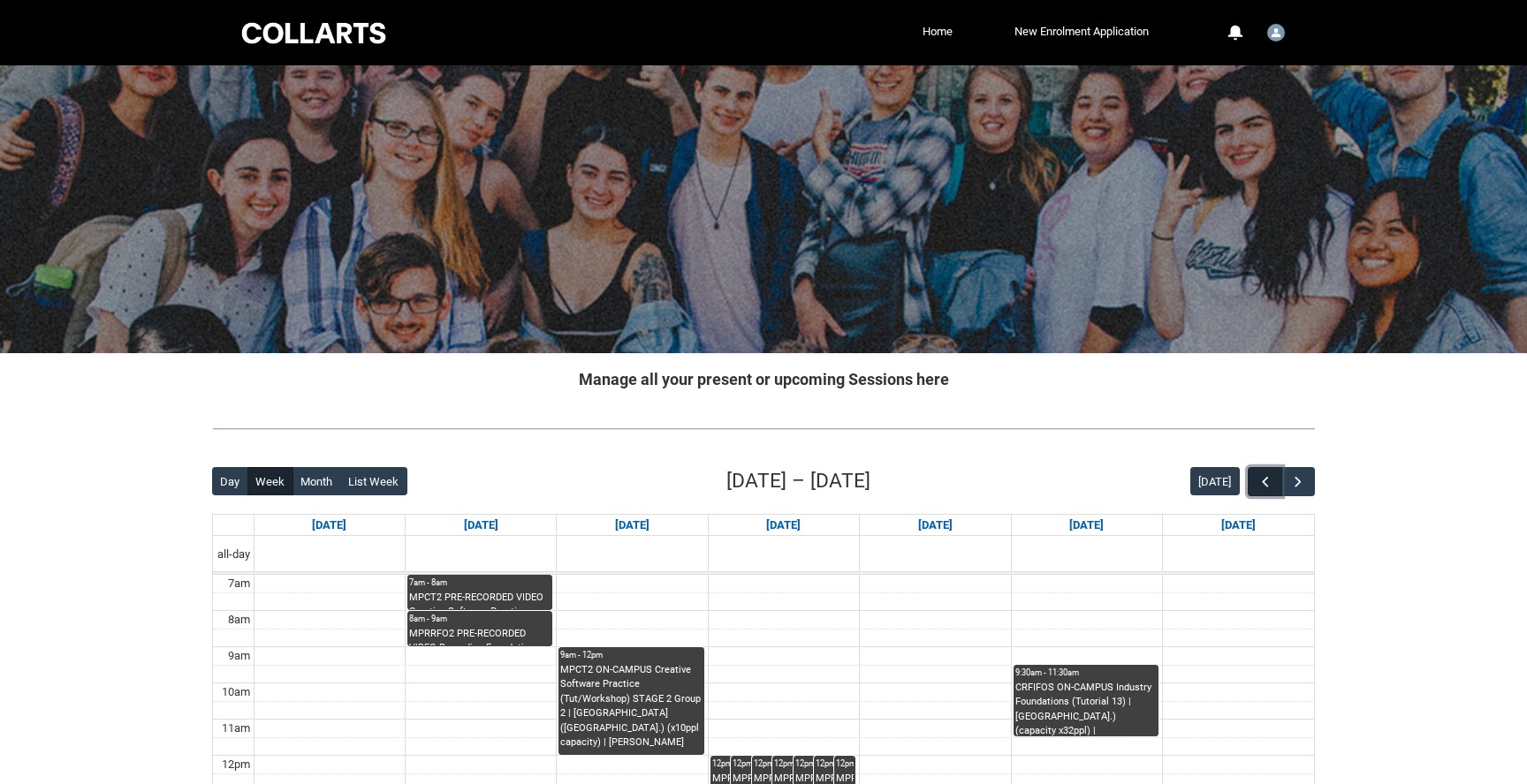
click at [1258, 482] on span "button" at bounding box center [1265, 482] width 18 height 18
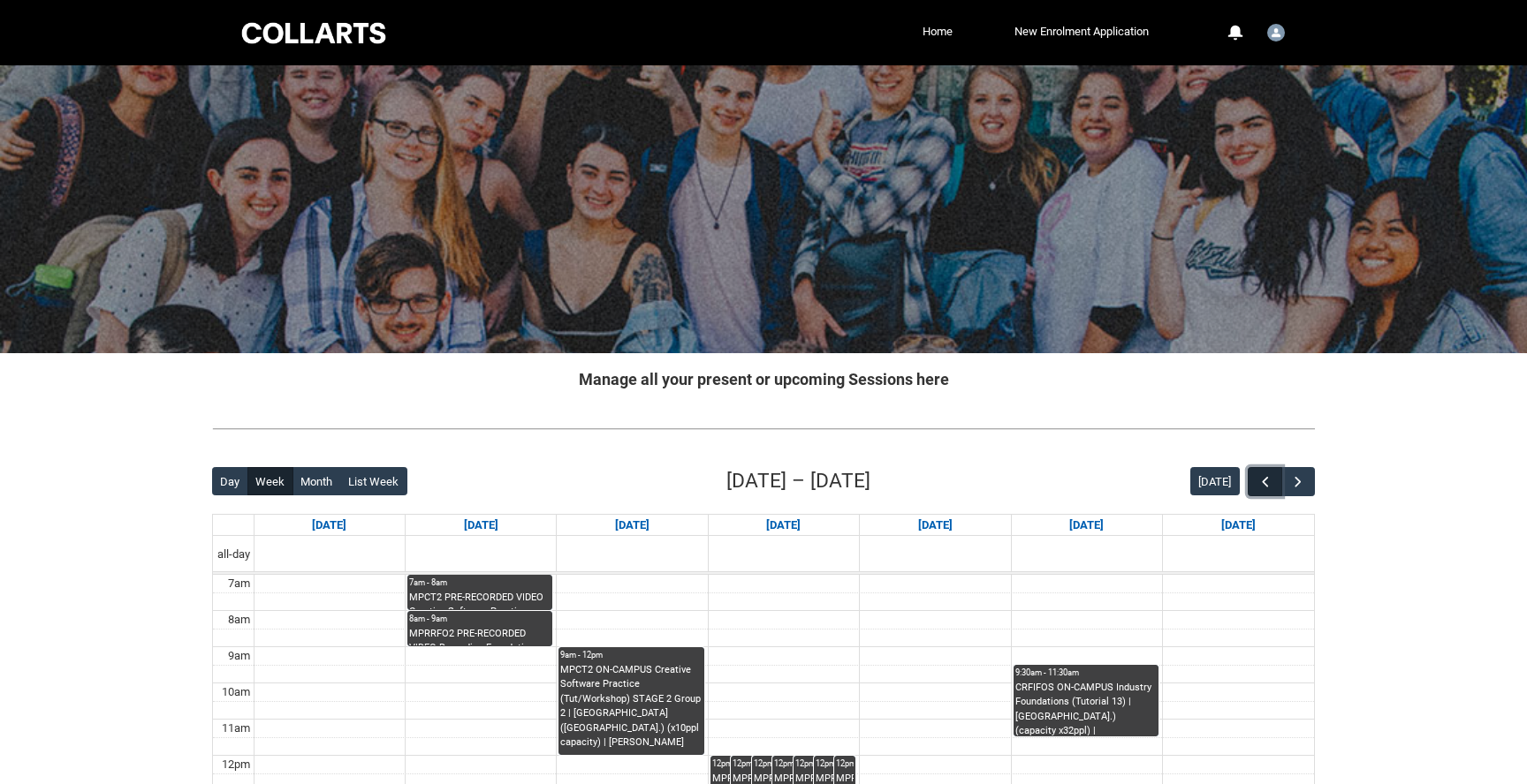
click at [1258, 482] on span "button" at bounding box center [1265, 482] width 18 height 18
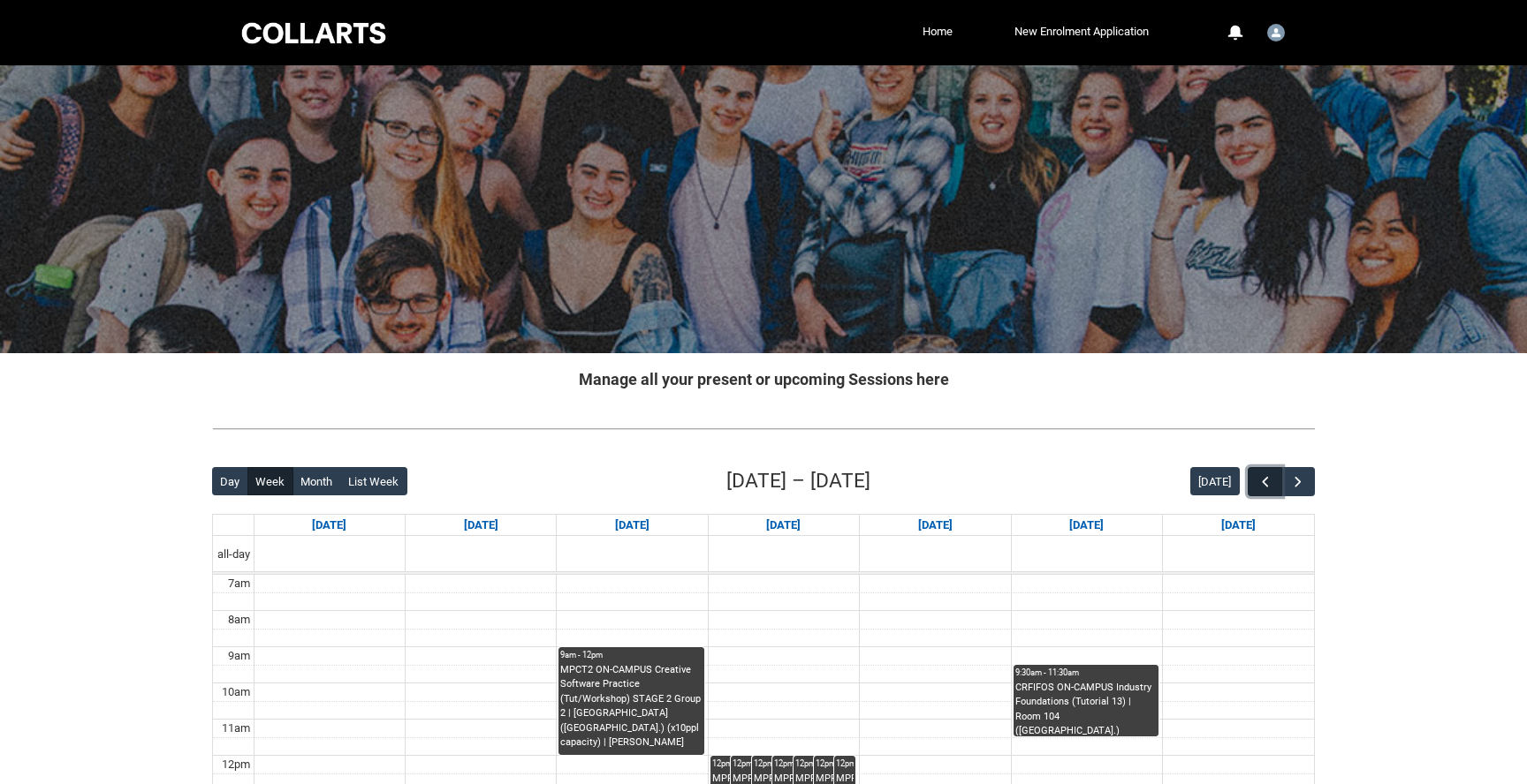
click at [1258, 482] on span "button" at bounding box center [1265, 482] width 18 height 18
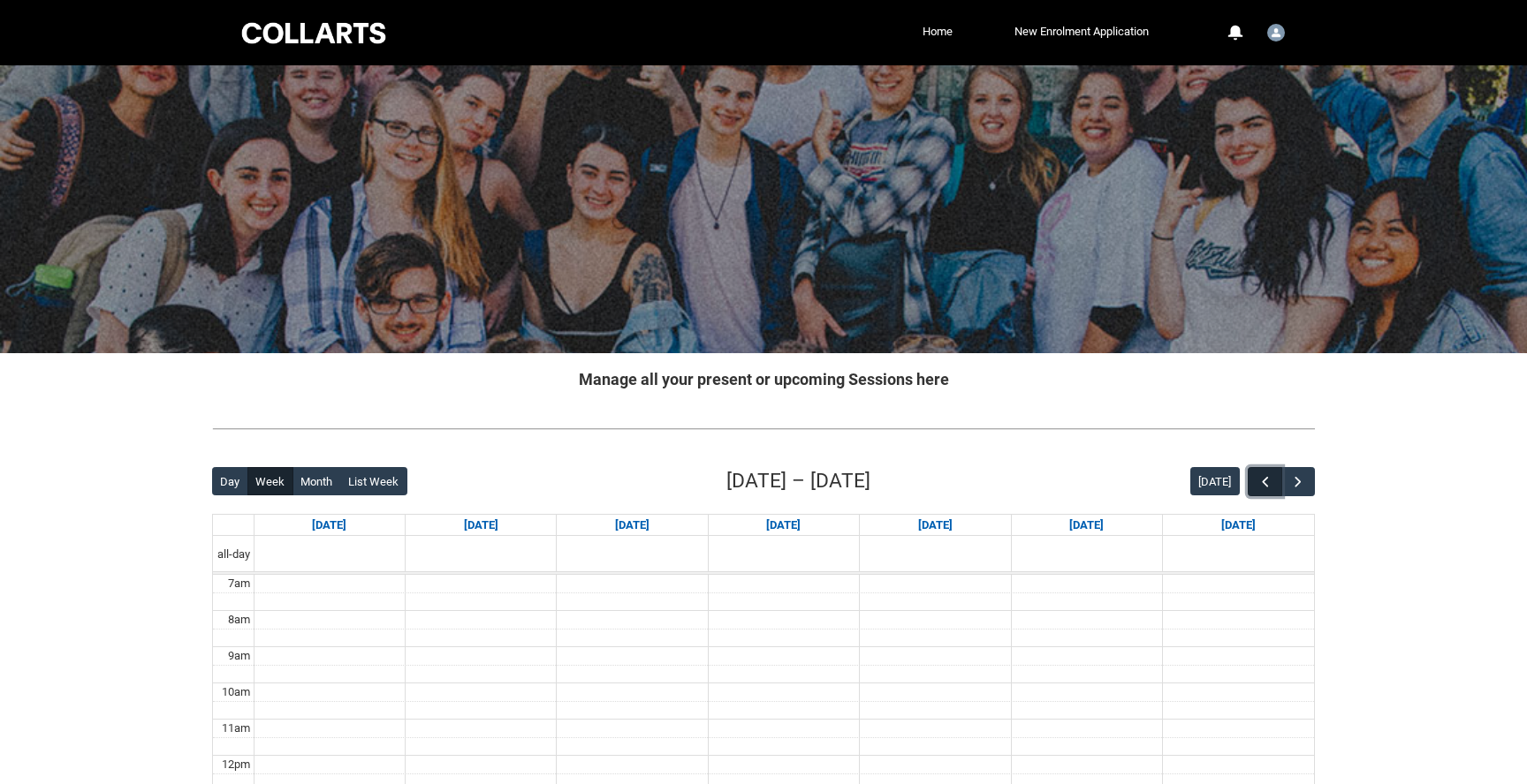
click at [1258, 482] on span "button" at bounding box center [1265, 482] width 18 height 18
click at [1304, 485] on span "button" at bounding box center [1297, 482] width 18 height 18
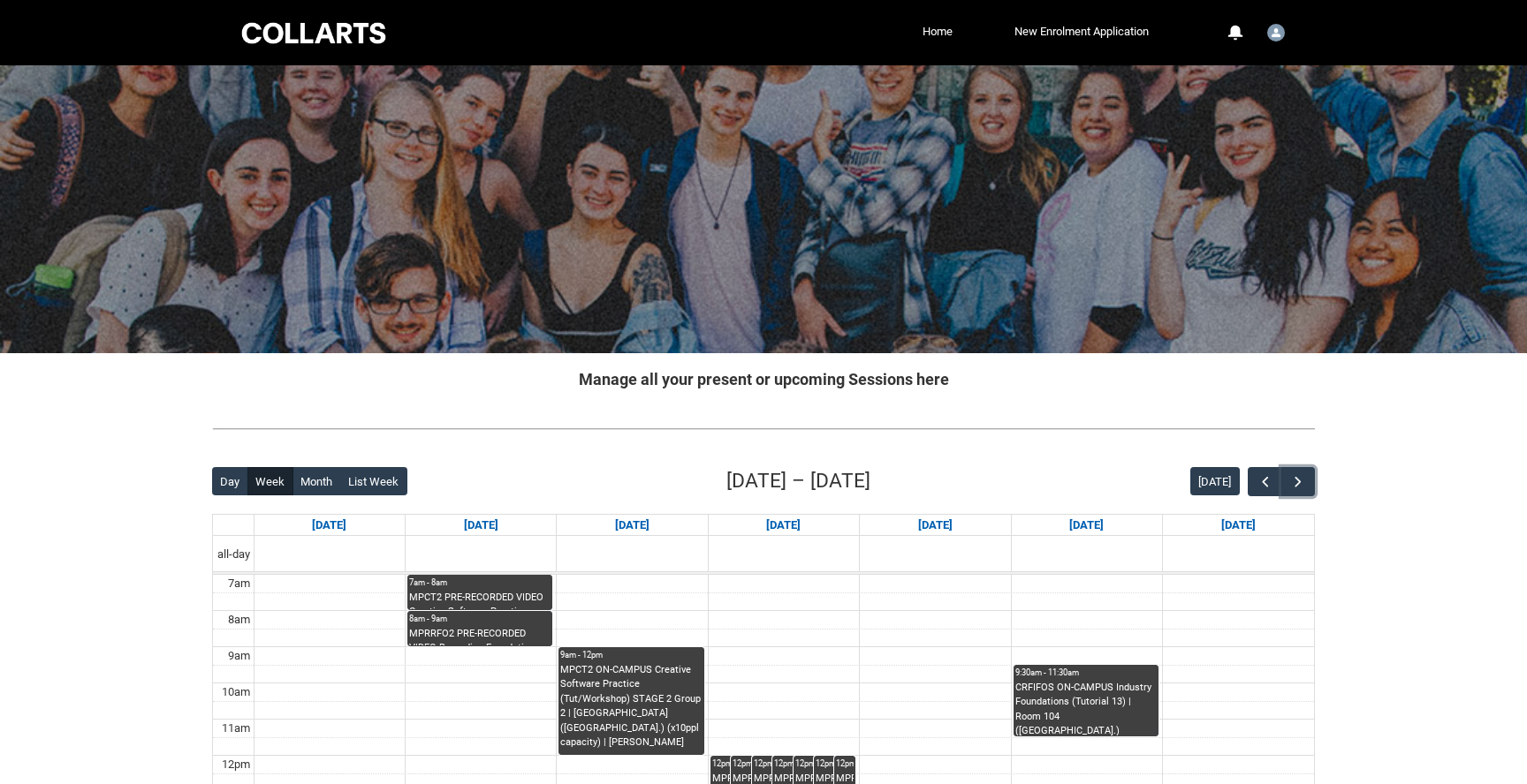
scroll to position [142, 0]
